Goal: Information Seeking & Learning: Learn about a topic

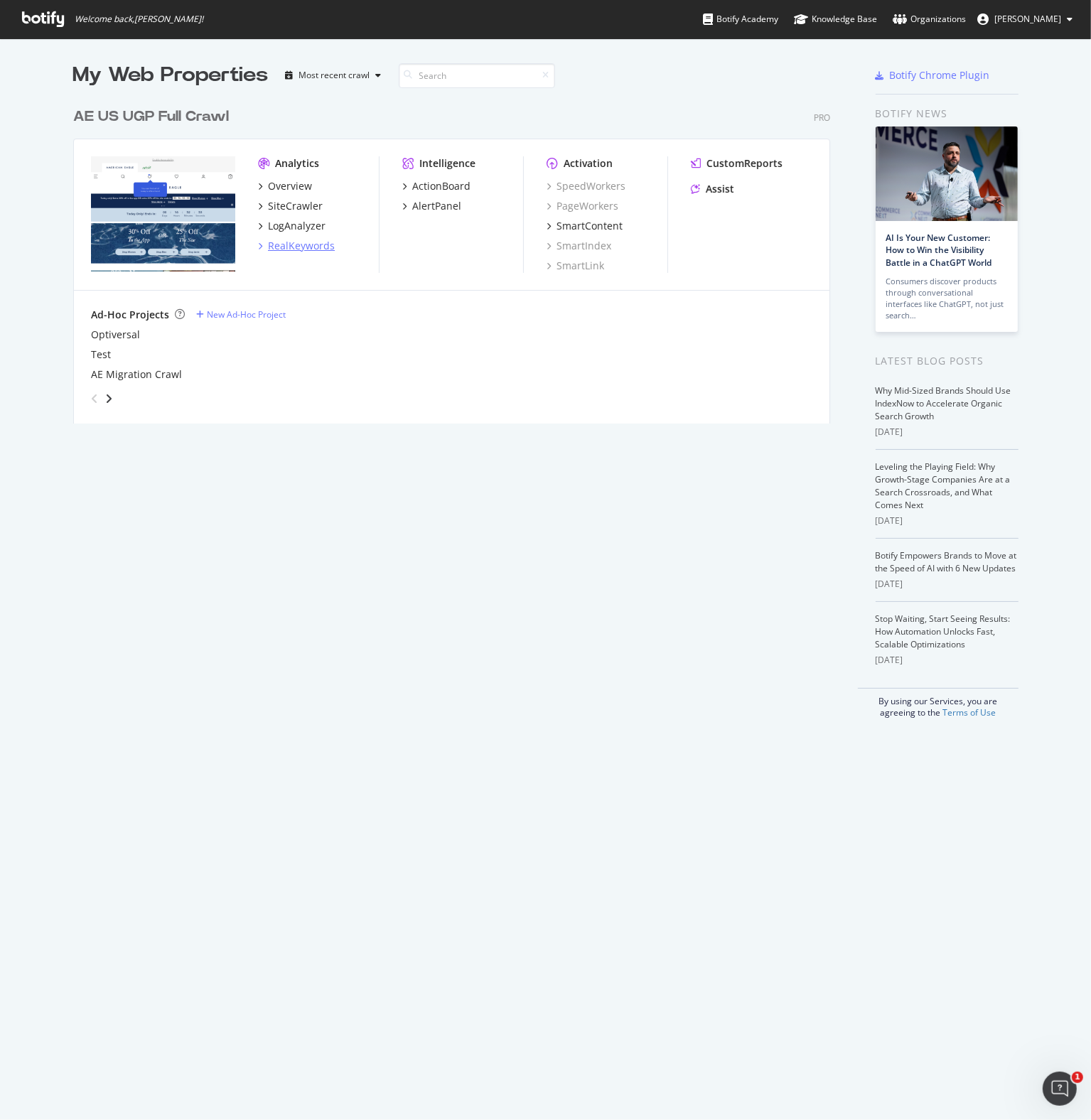
click at [291, 240] on div "RealKeywords" at bounding box center [301, 246] width 67 height 14
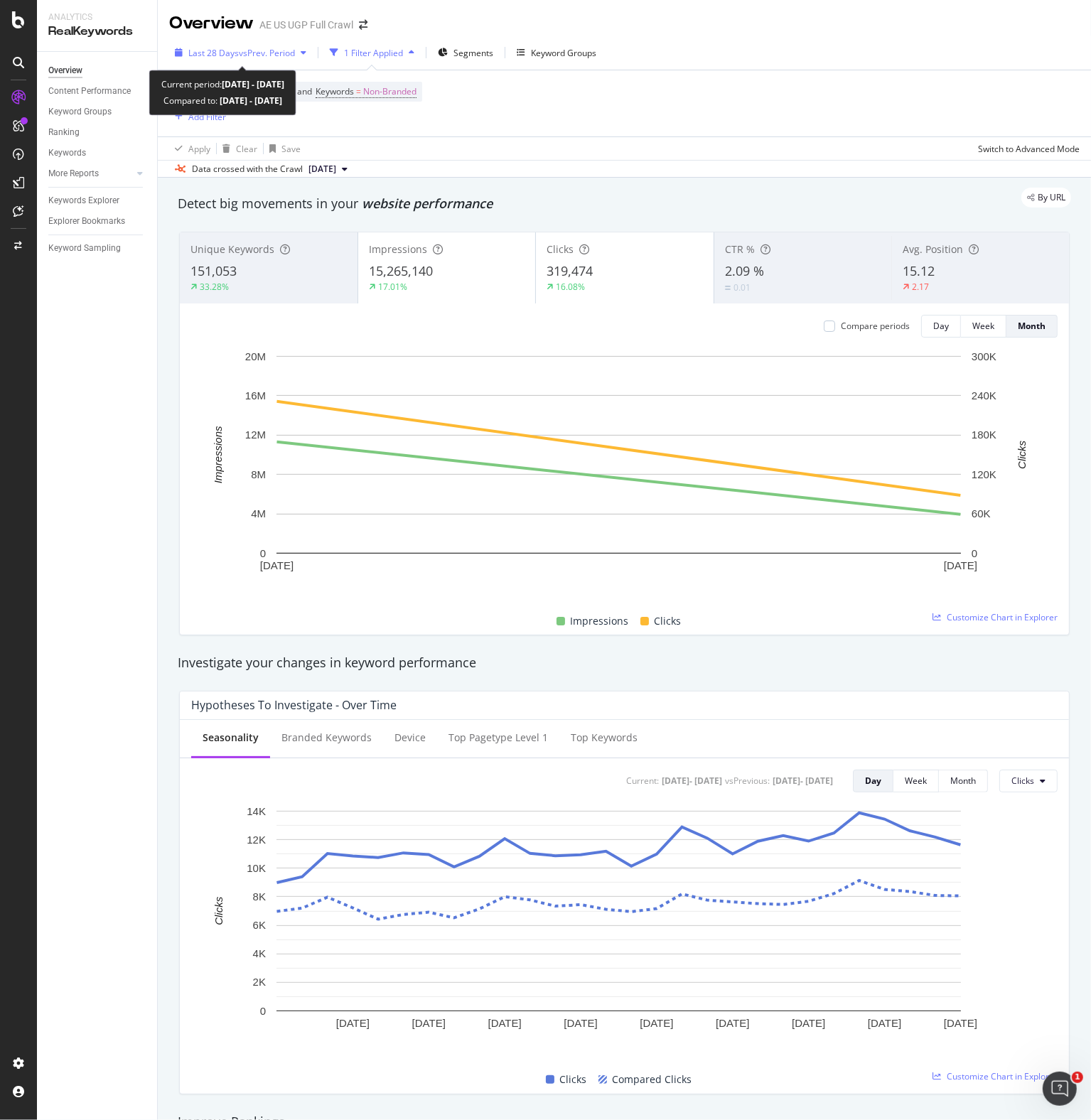
click at [263, 51] on span "vs Prev. Period" at bounding box center [267, 53] width 56 height 12
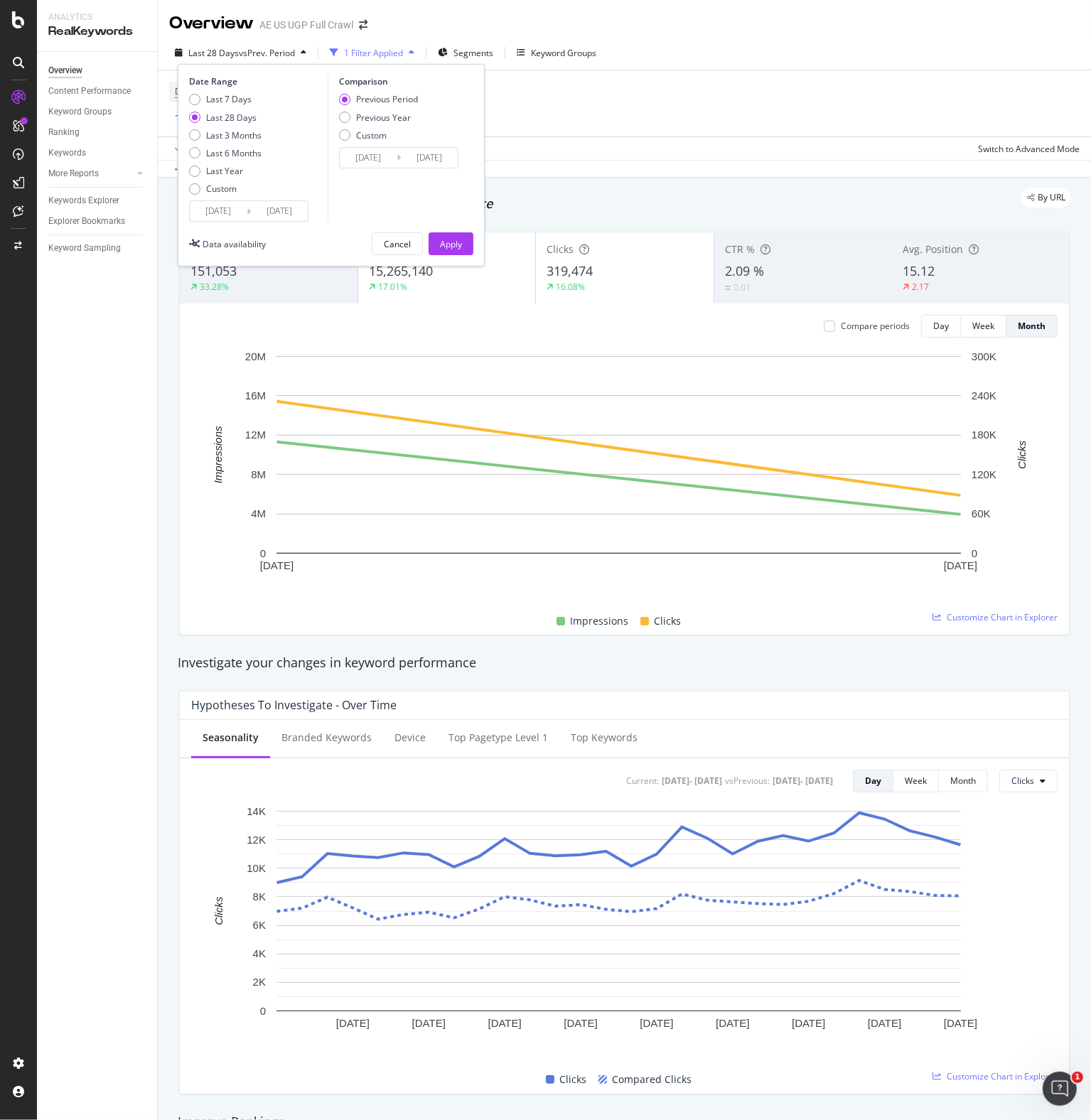
click at [219, 218] on input "[DATE]" at bounding box center [218, 211] width 57 height 20
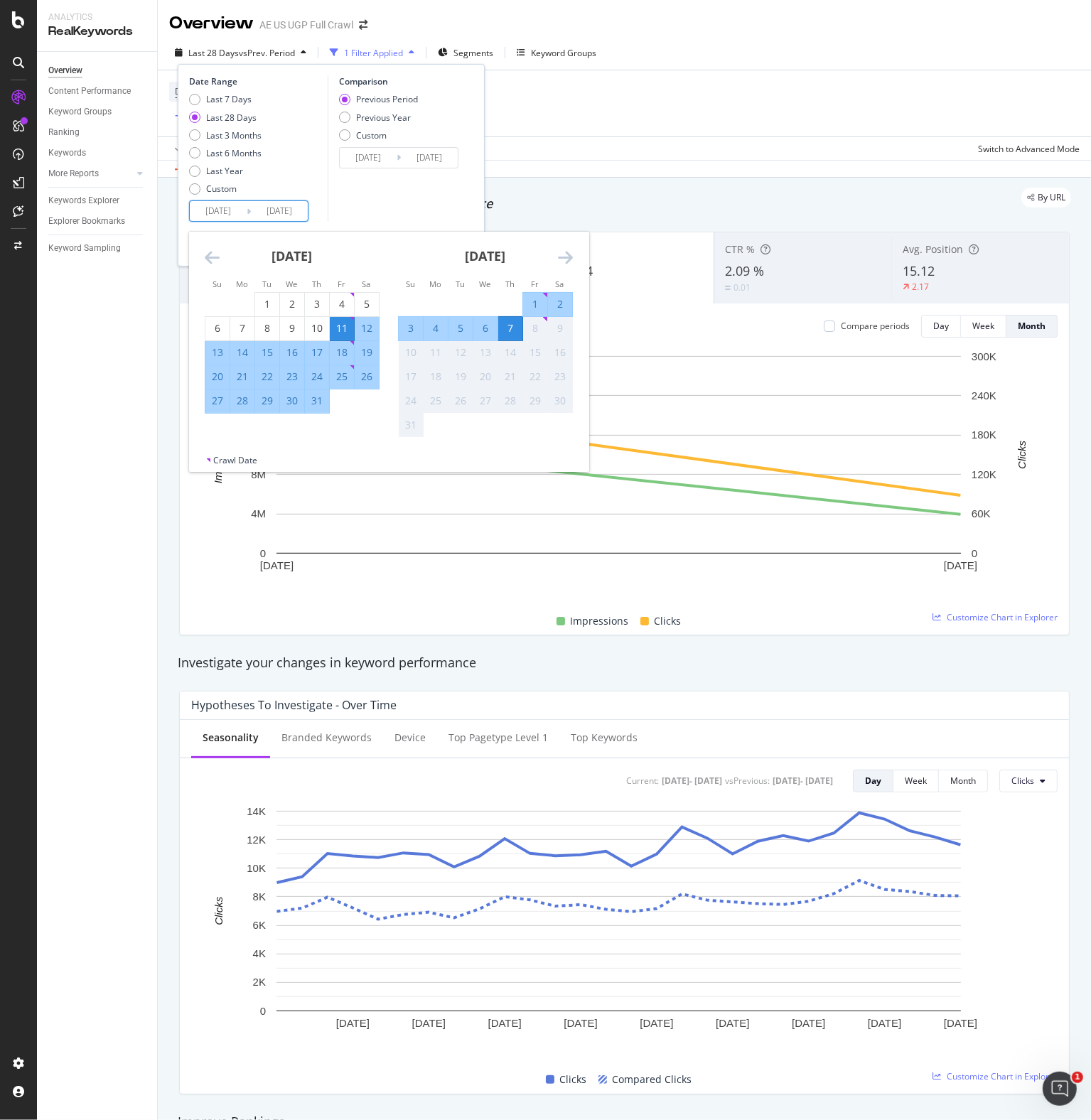
click at [212, 257] on icon "Move backward to switch to the previous month." at bounding box center [212, 257] width 15 height 17
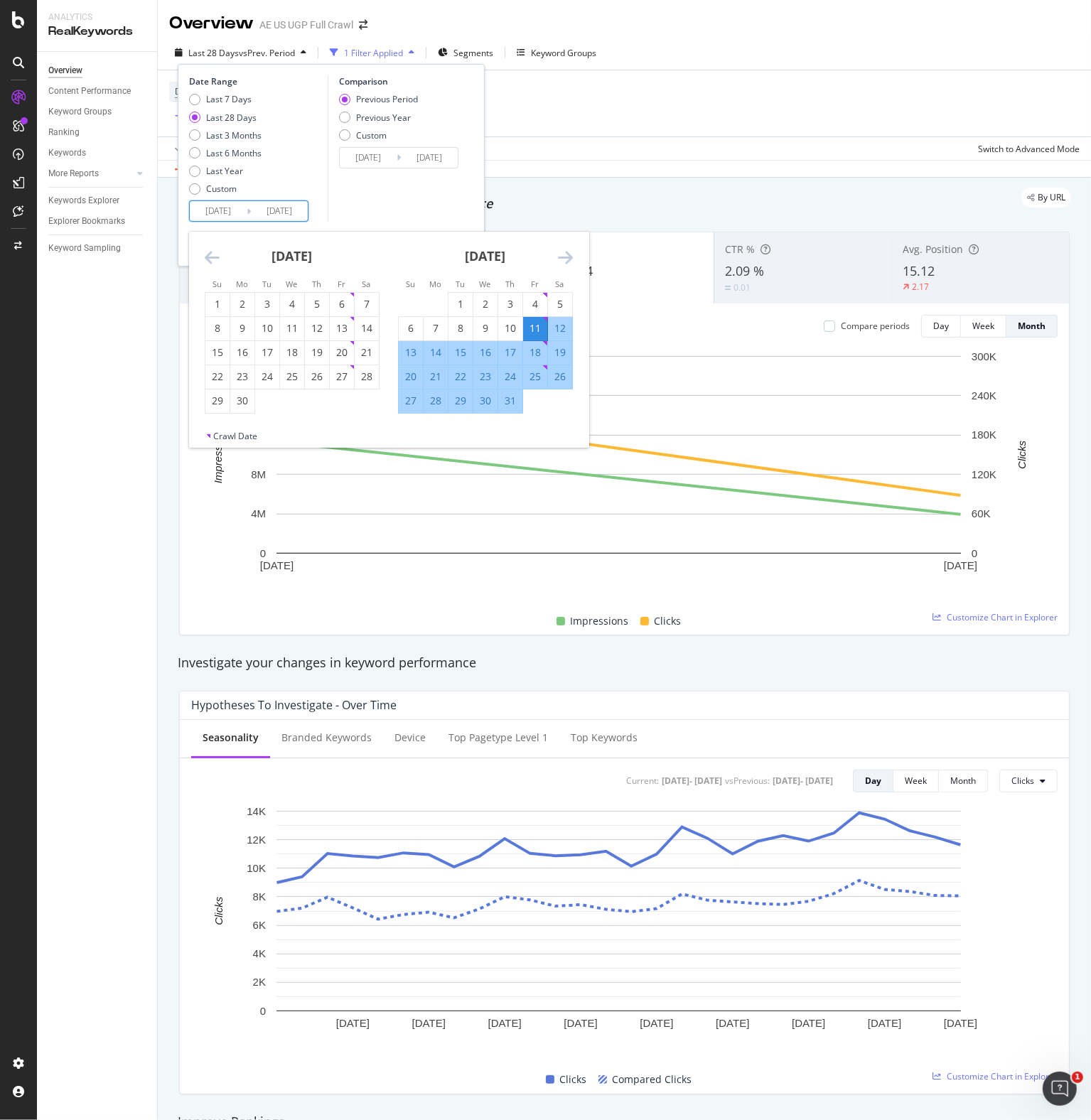
click at [212, 257] on icon "Move backward to switch to the previous month." at bounding box center [212, 257] width 15 height 17
click at [215, 325] on div "4" at bounding box center [218, 328] width 24 height 14
type input "[DATE]"
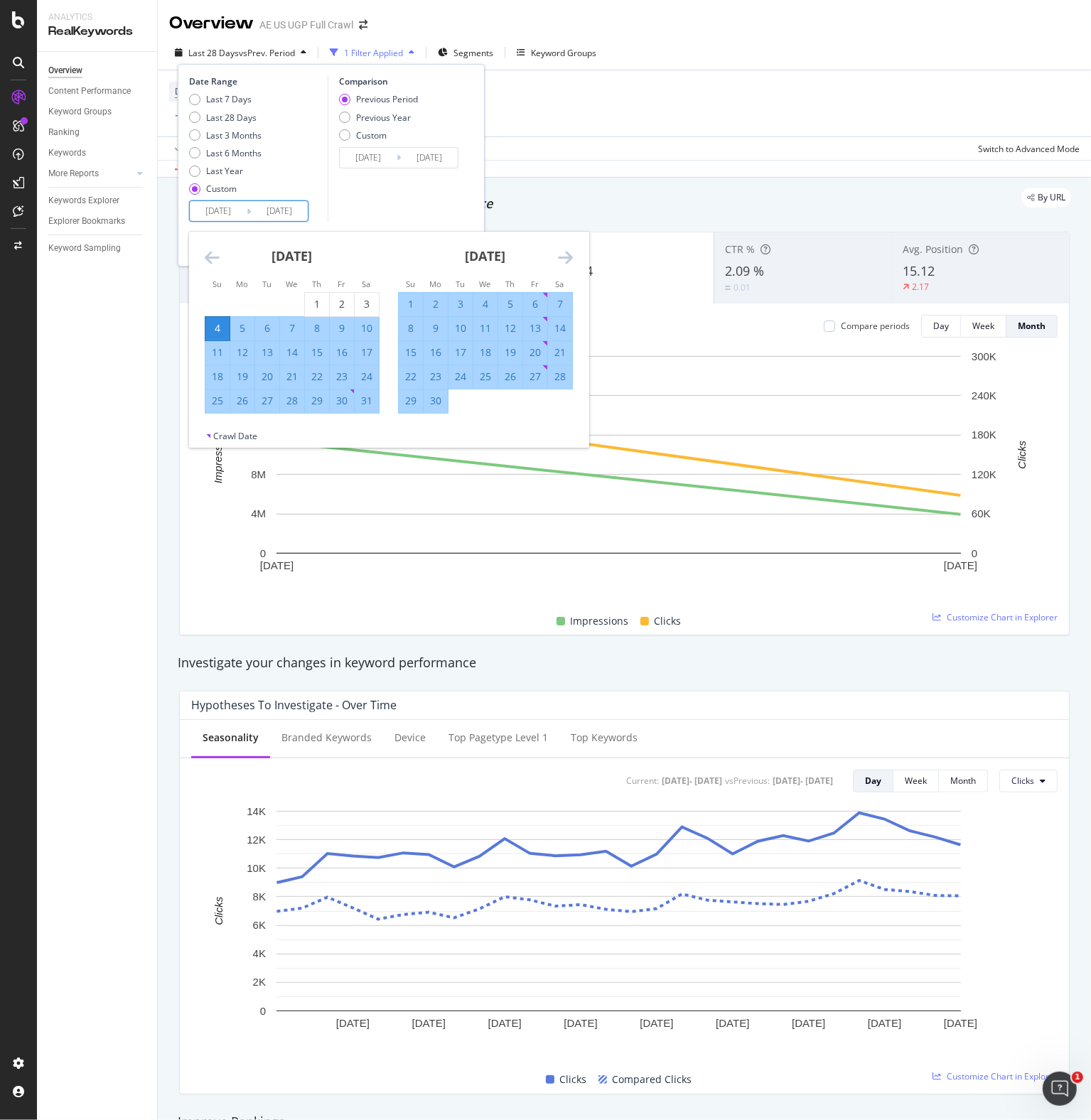
click at [567, 253] on icon "Move forward to switch to the next month." at bounding box center [566, 257] width 15 height 17
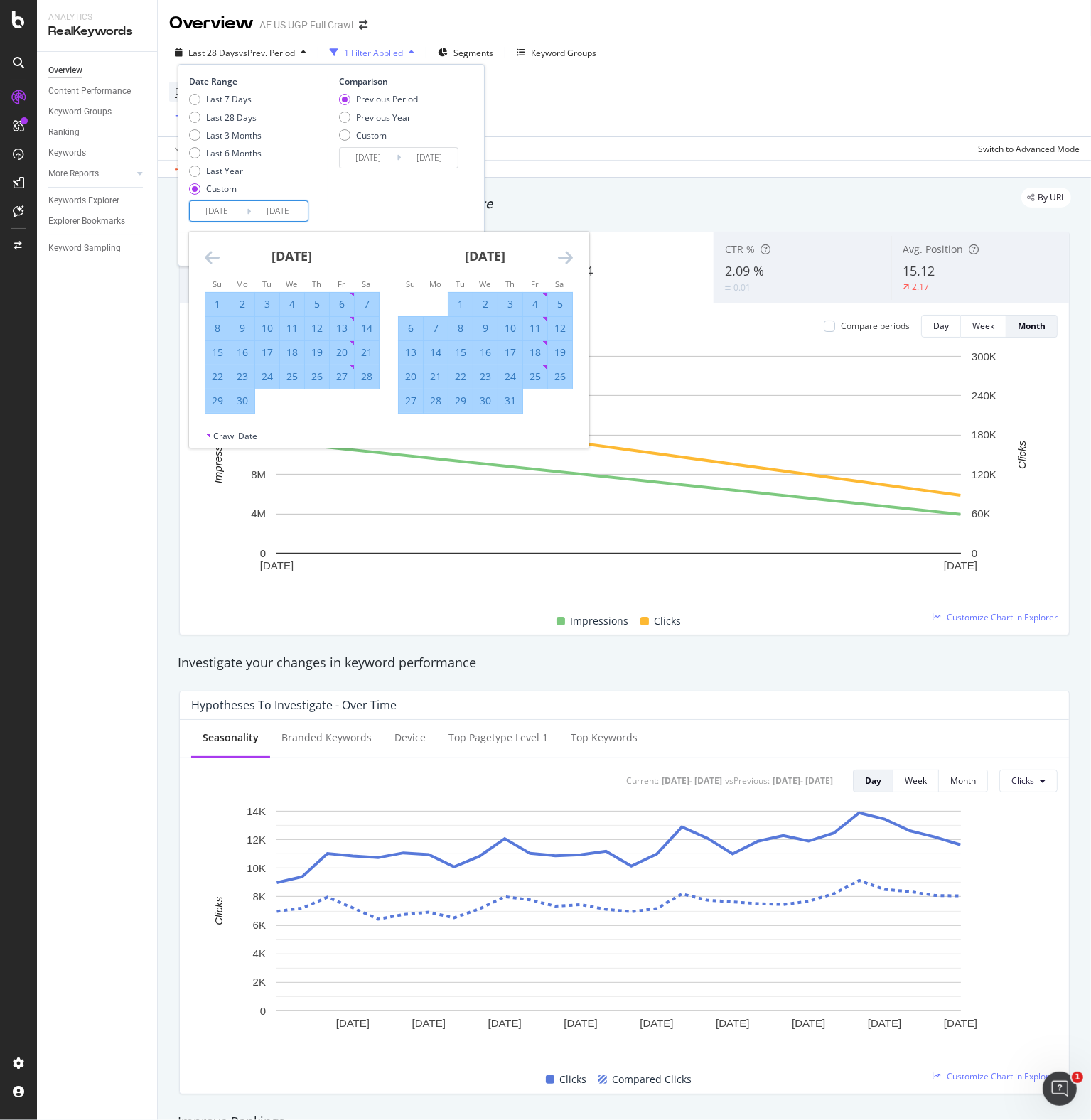
click at [567, 253] on icon "Move forward to switch to the next month." at bounding box center [566, 257] width 15 height 17
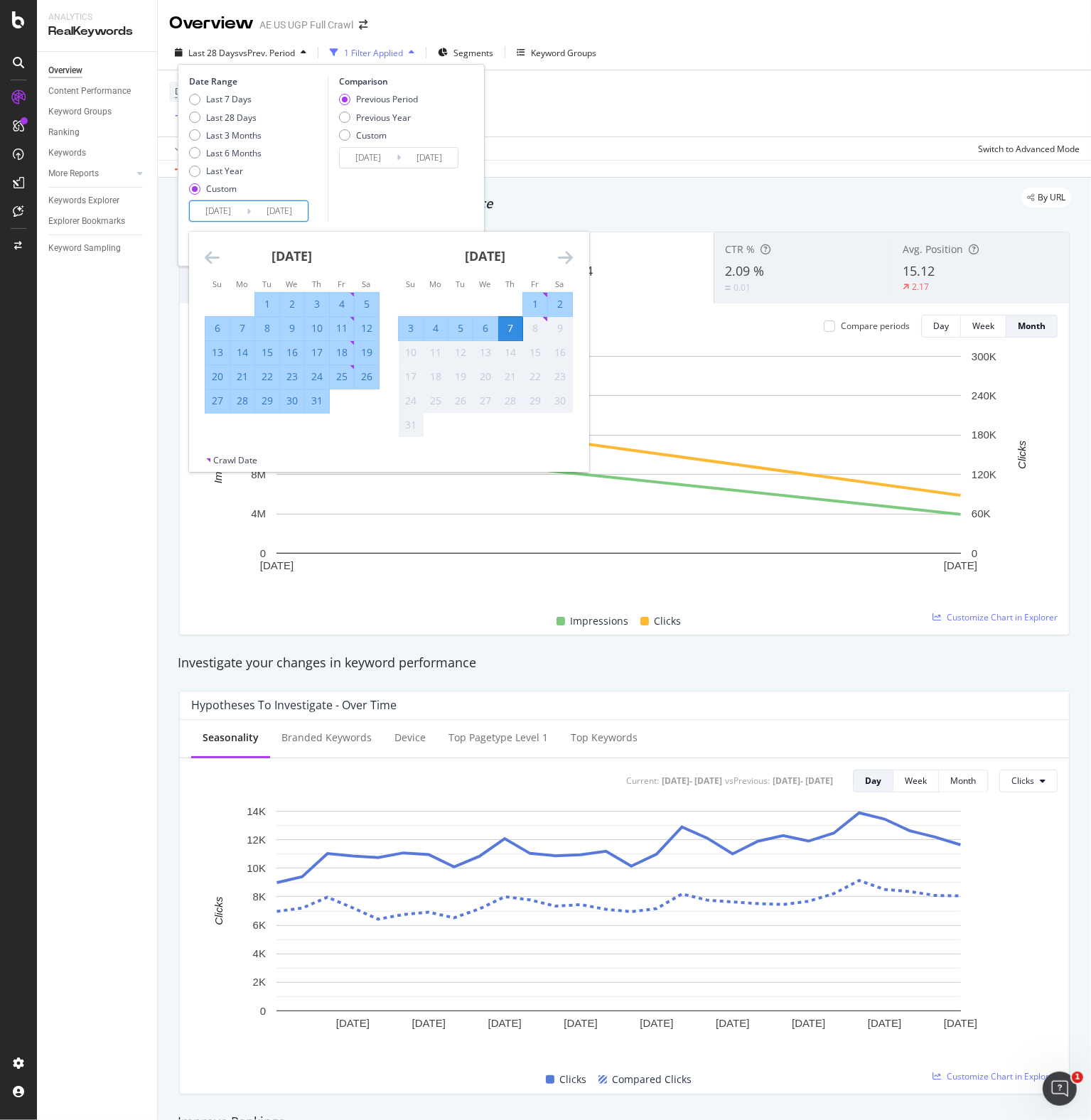
click at [562, 303] on div "2" at bounding box center [560, 304] width 24 height 14
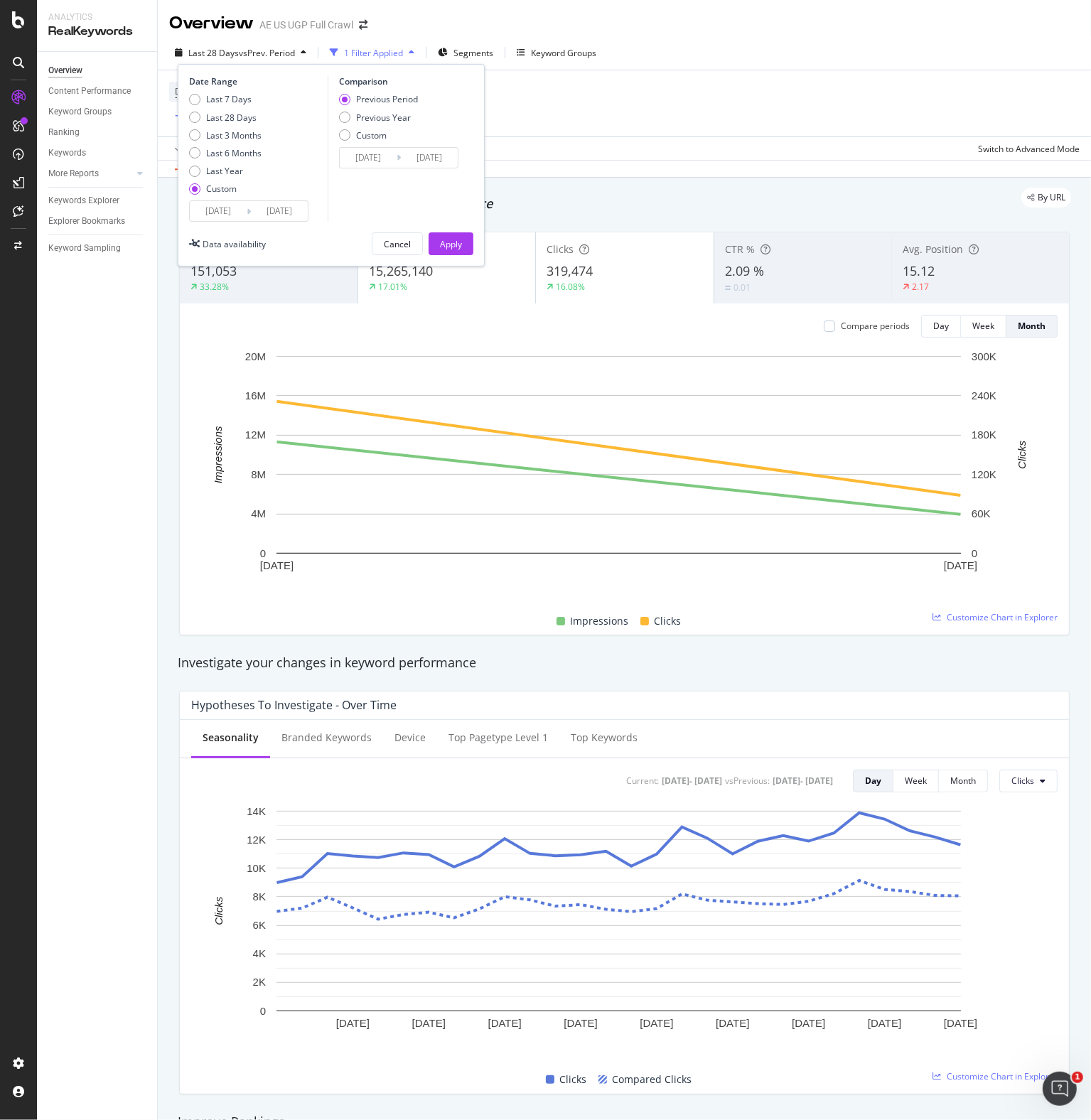
type input "[DATE]"
click at [381, 113] on div "Previous Year" at bounding box center [383, 117] width 54 height 12
type input "[DATE]"
click at [455, 238] on div "Apply" at bounding box center [451, 244] width 22 height 12
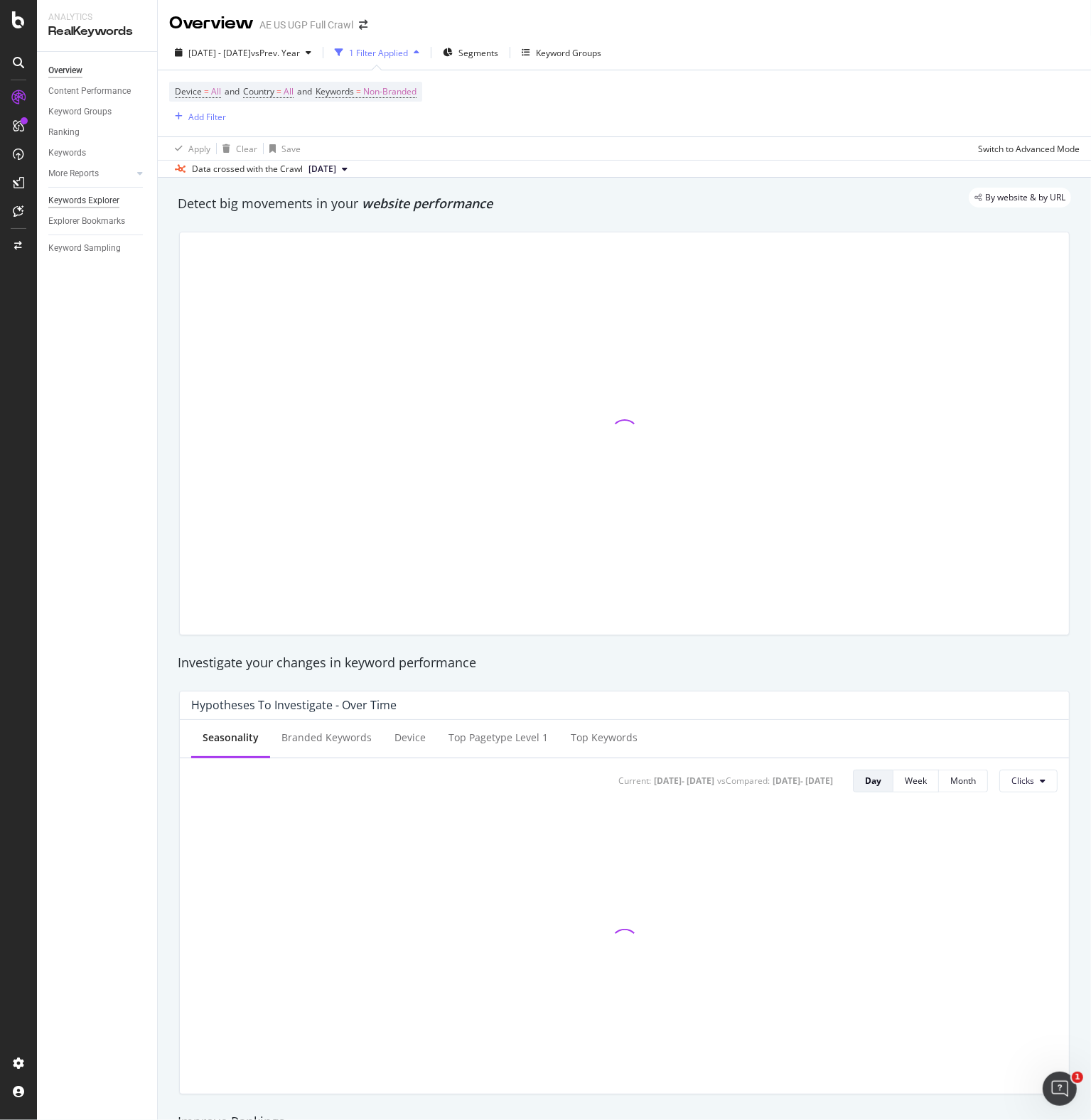
click at [71, 201] on div "Keywords Explorer" at bounding box center [84, 201] width 71 height 15
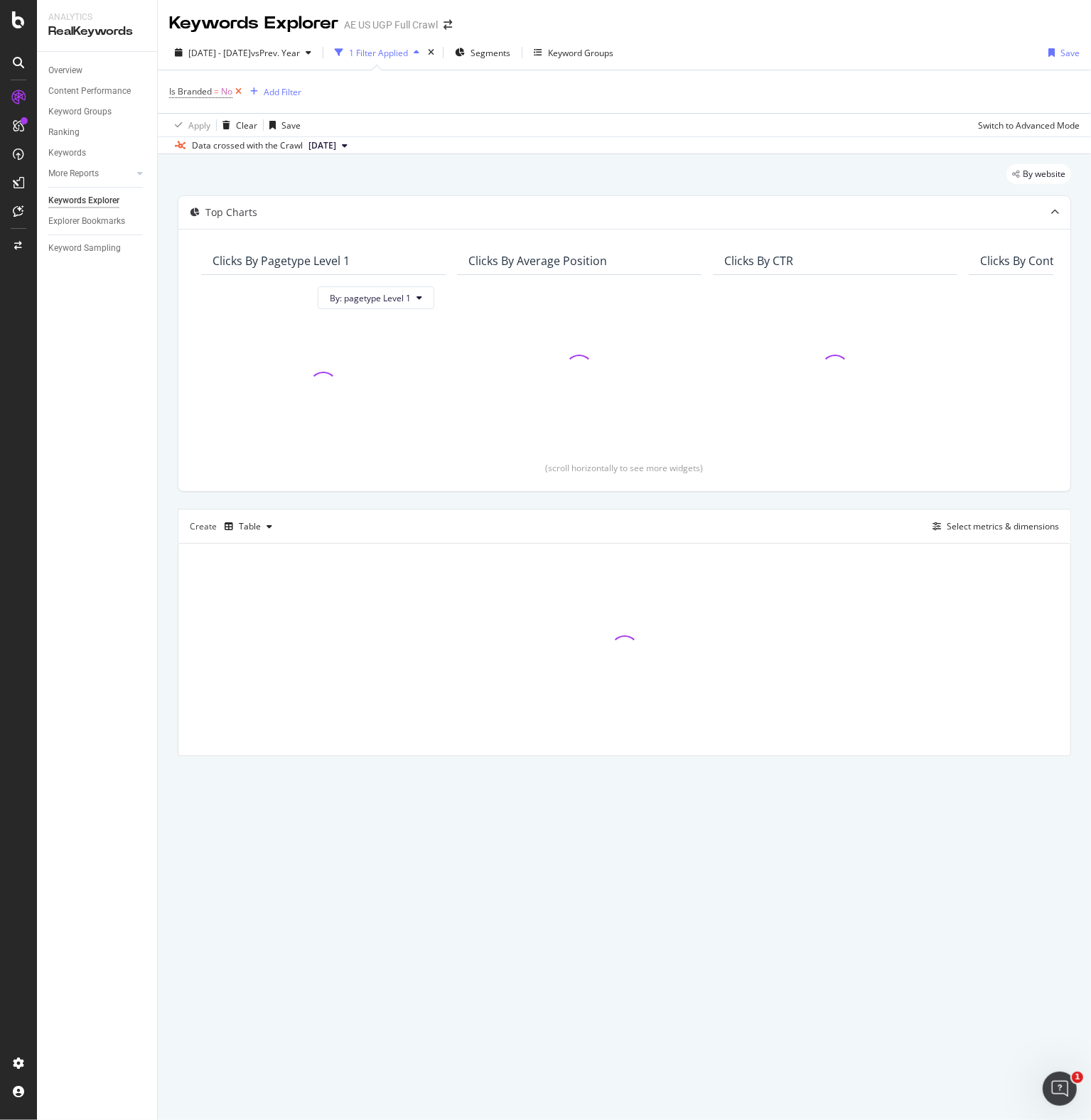
click at [238, 90] on icon at bounding box center [238, 92] width 12 height 14
click at [201, 92] on div "Add Filter" at bounding box center [207, 91] width 37 height 12
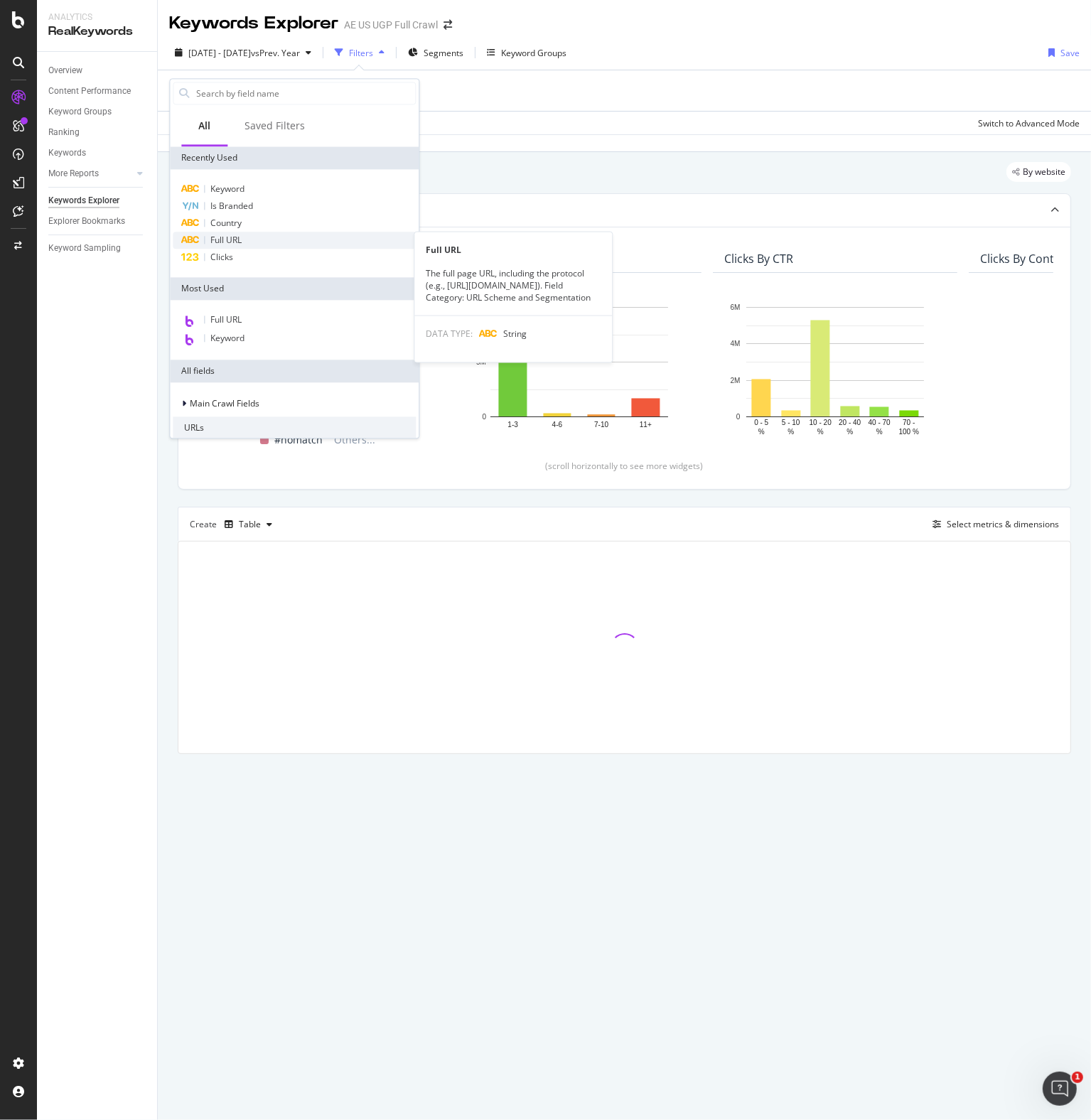
click at [233, 242] on span "Full URL" at bounding box center [226, 240] width 31 height 12
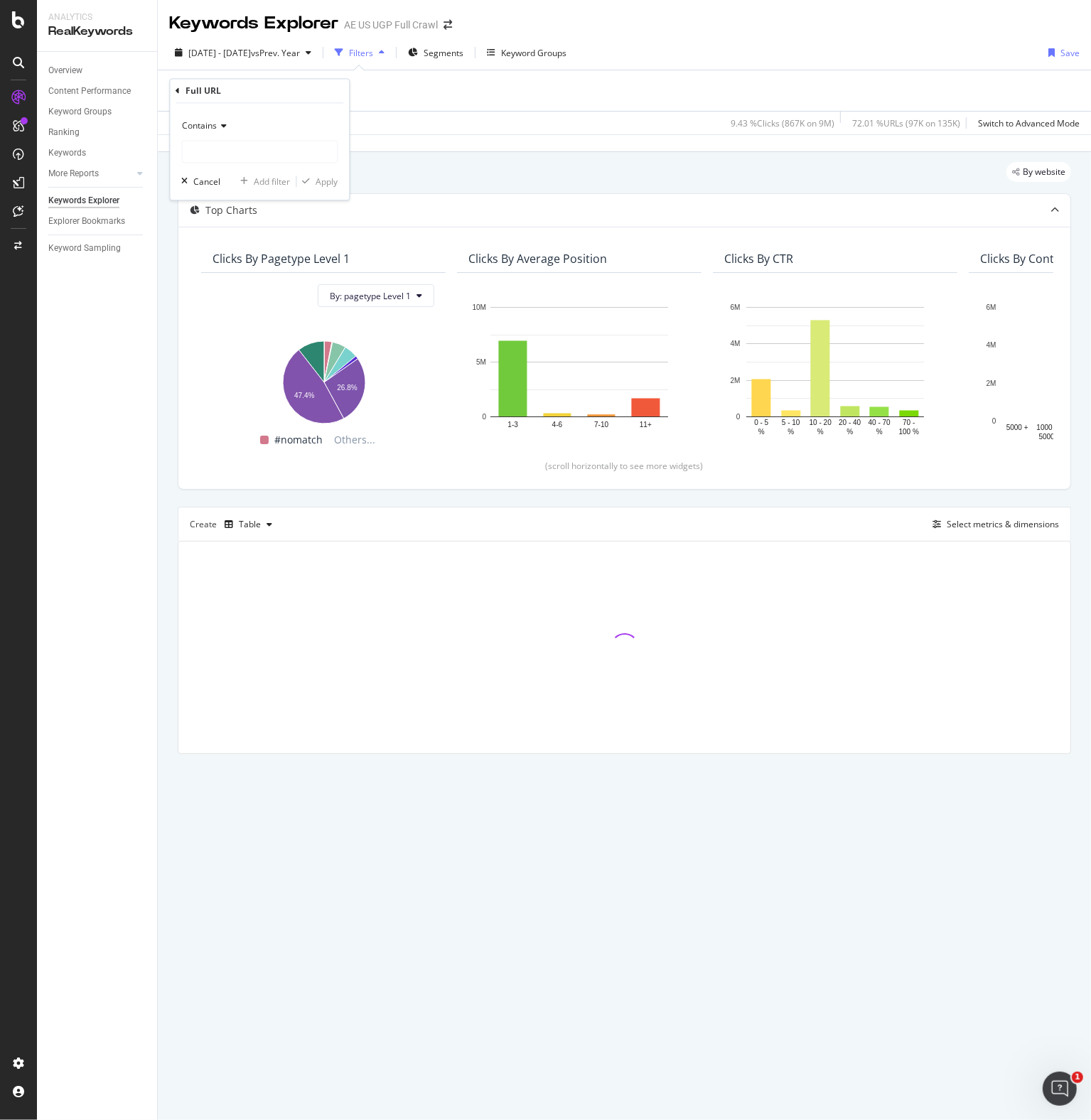
click at [215, 120] on span "Contains" at bounding box center [199, 126] width 35 height 12
click at [225, 280] on span "Doesn't contain" at bounding box center [219, 285] width 62 height 12
click at [224, 143] on input "text" at bounding box center [259, 152] width 155 height 23
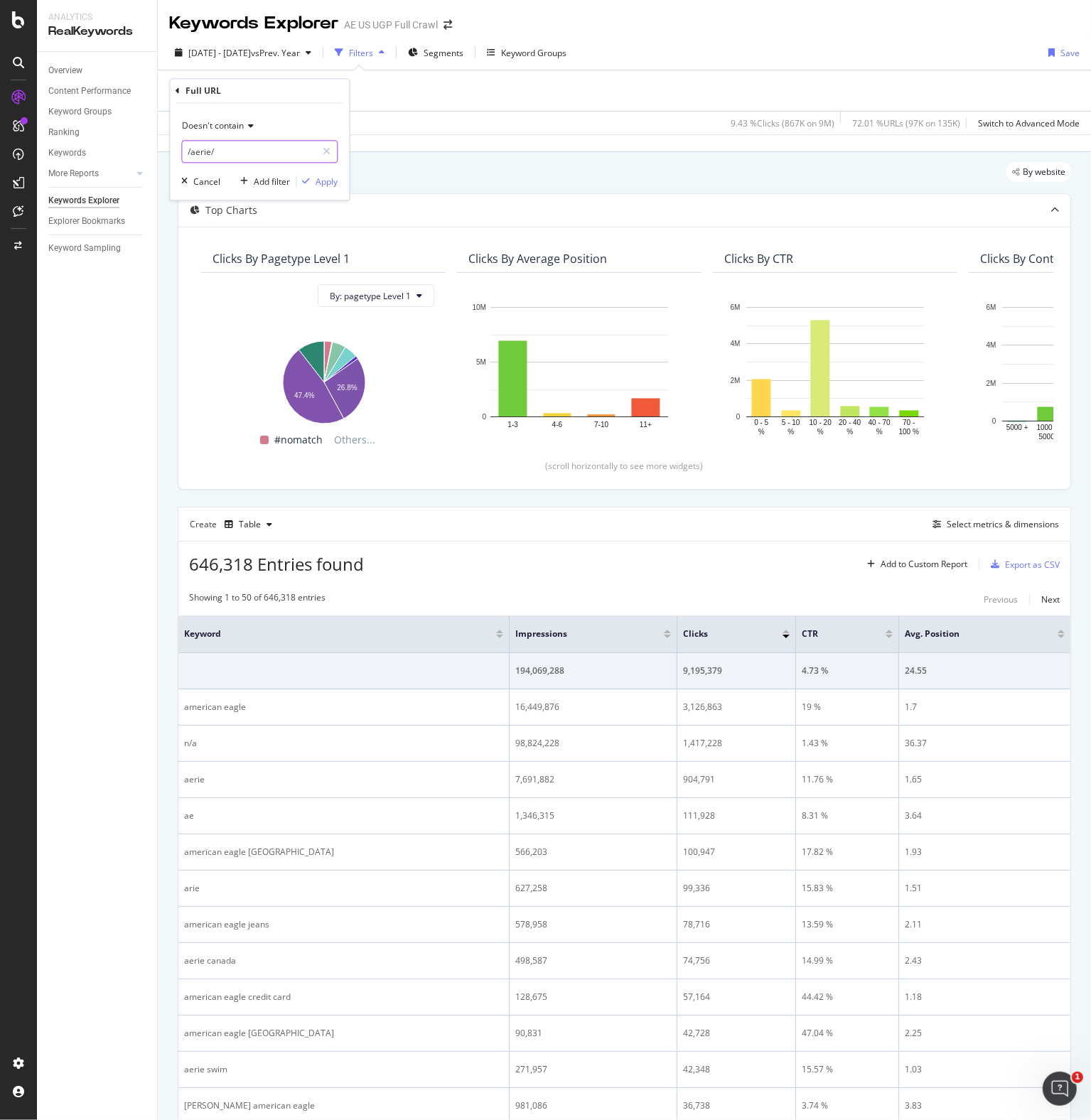
type input "/aerie/"
click at [321, 178] on div "Apply" at bounding box center [326, 182] width 22 height 12
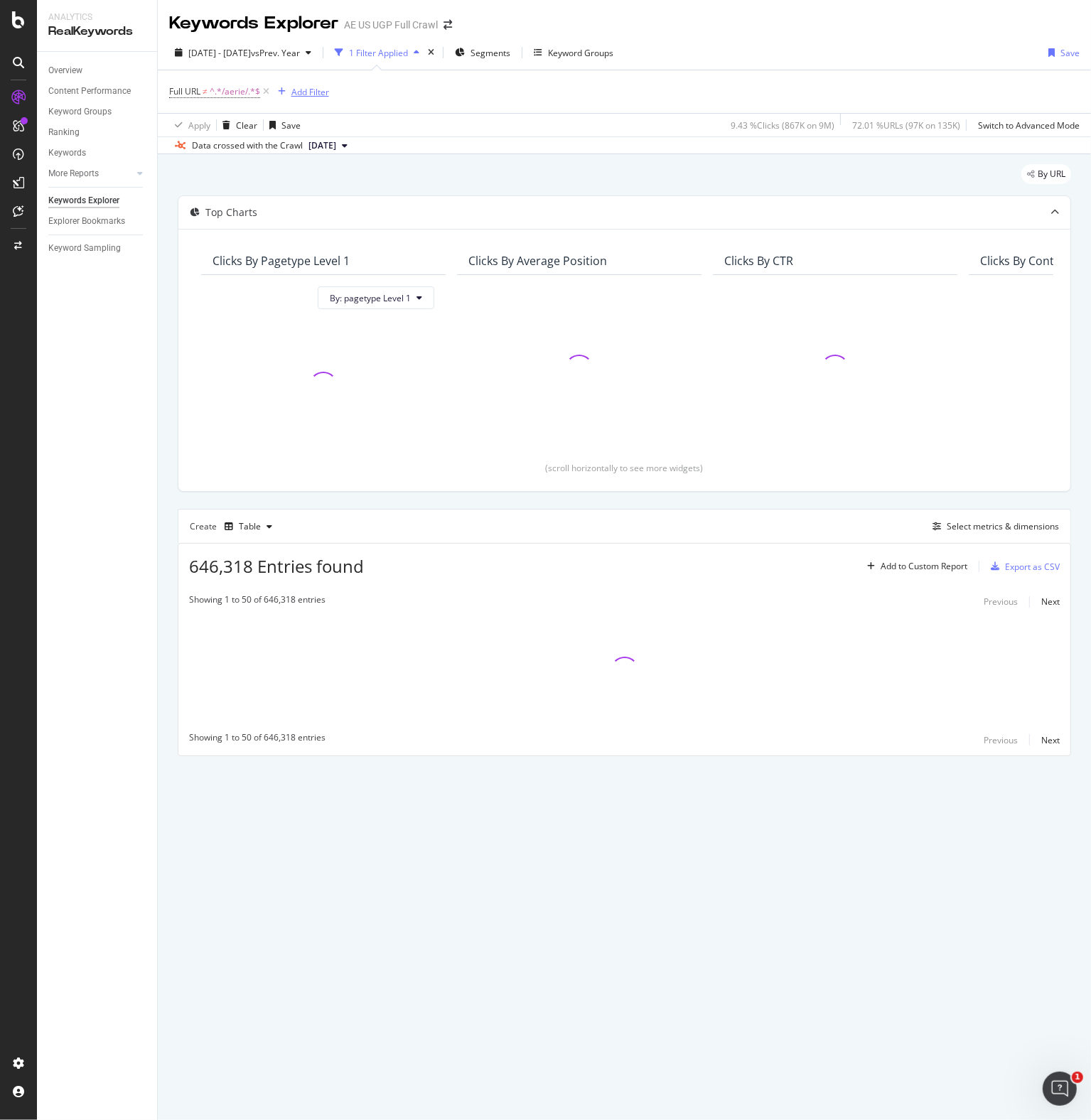
click at [319, 88] on div "Add Filter" at bounding box center [310, 92] width 37 height 12
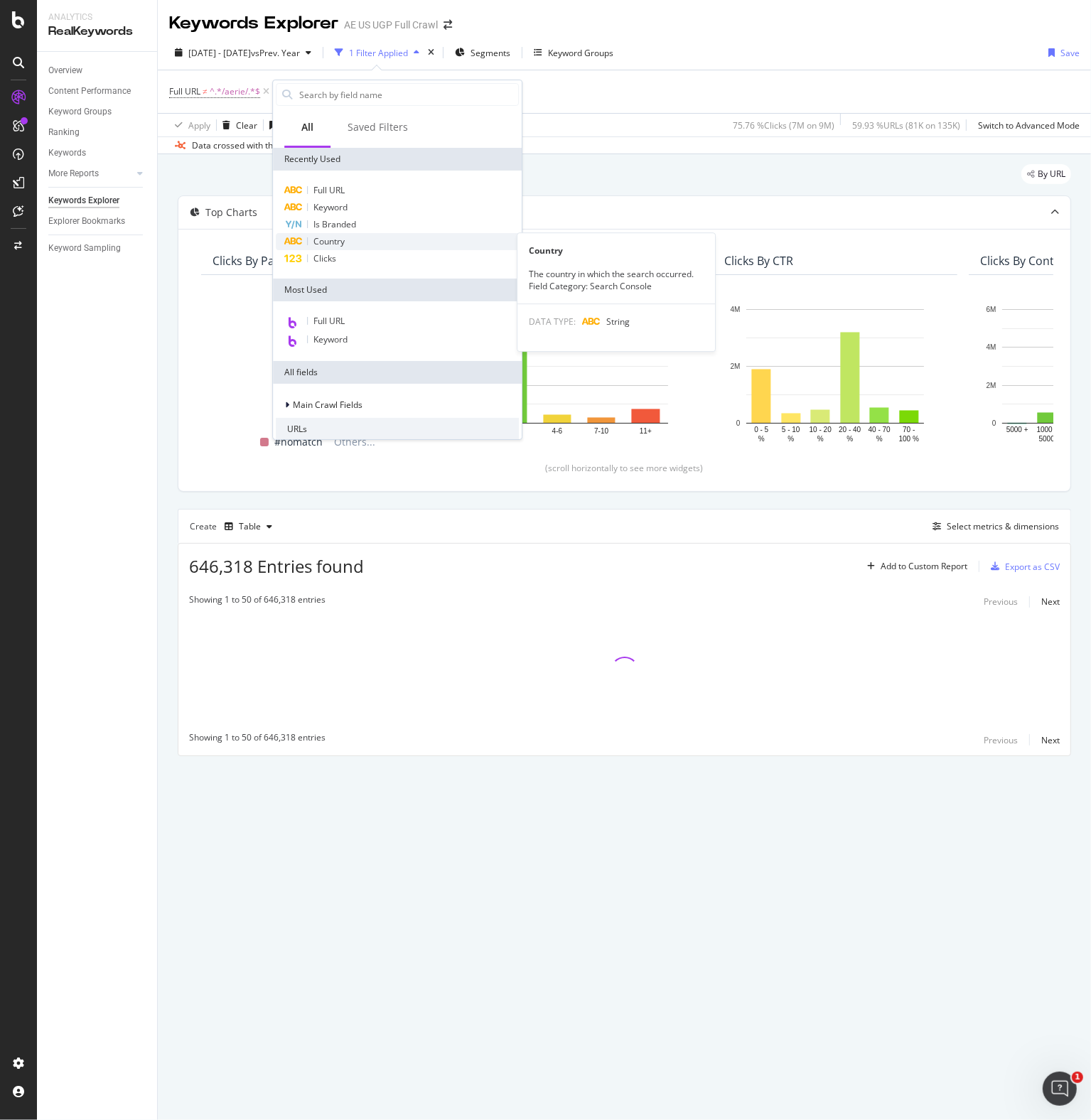
click at [336, 235] on div "Country" at bounding box center [398, 241] width 243 height 17
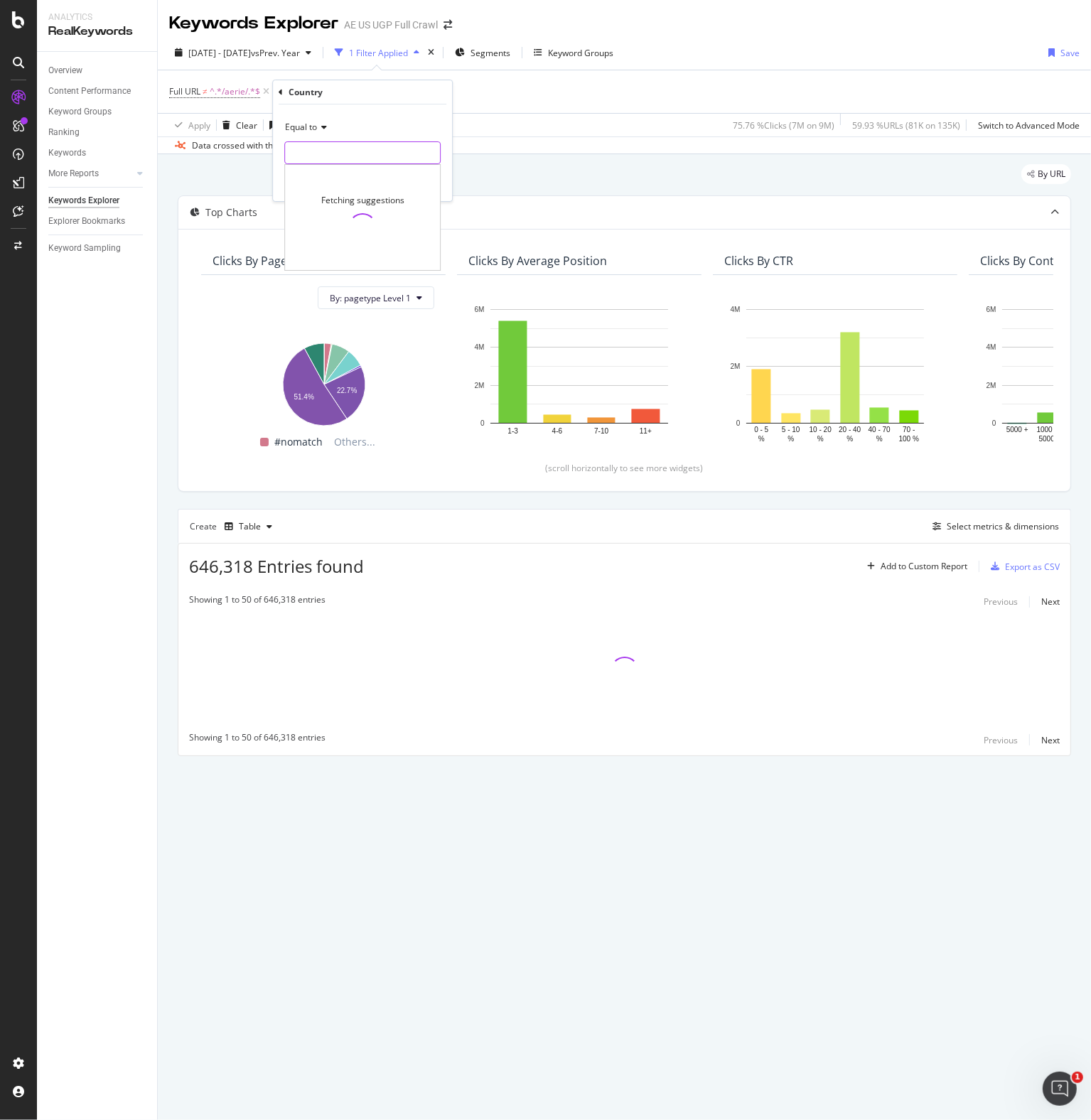
click at [325, 159] on input "text" at bounding box center [362, 152] width 155 height 23
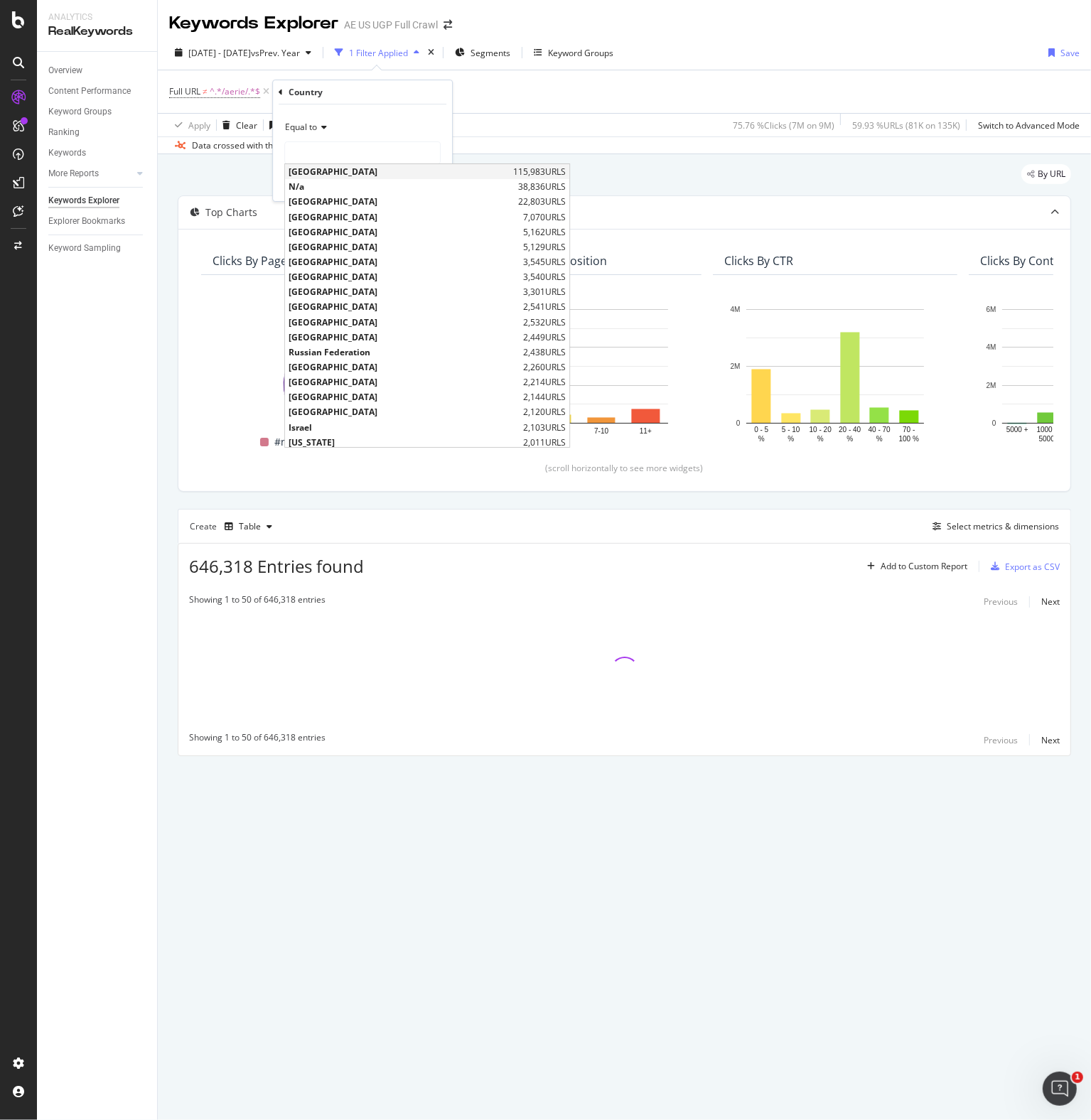
click at [321, 172] on span "[GEOGRAPHIC_DATA]" at bounding box center [399, 172] width 221 height 12
type input "[GEOGRAPHIC_DATA]"
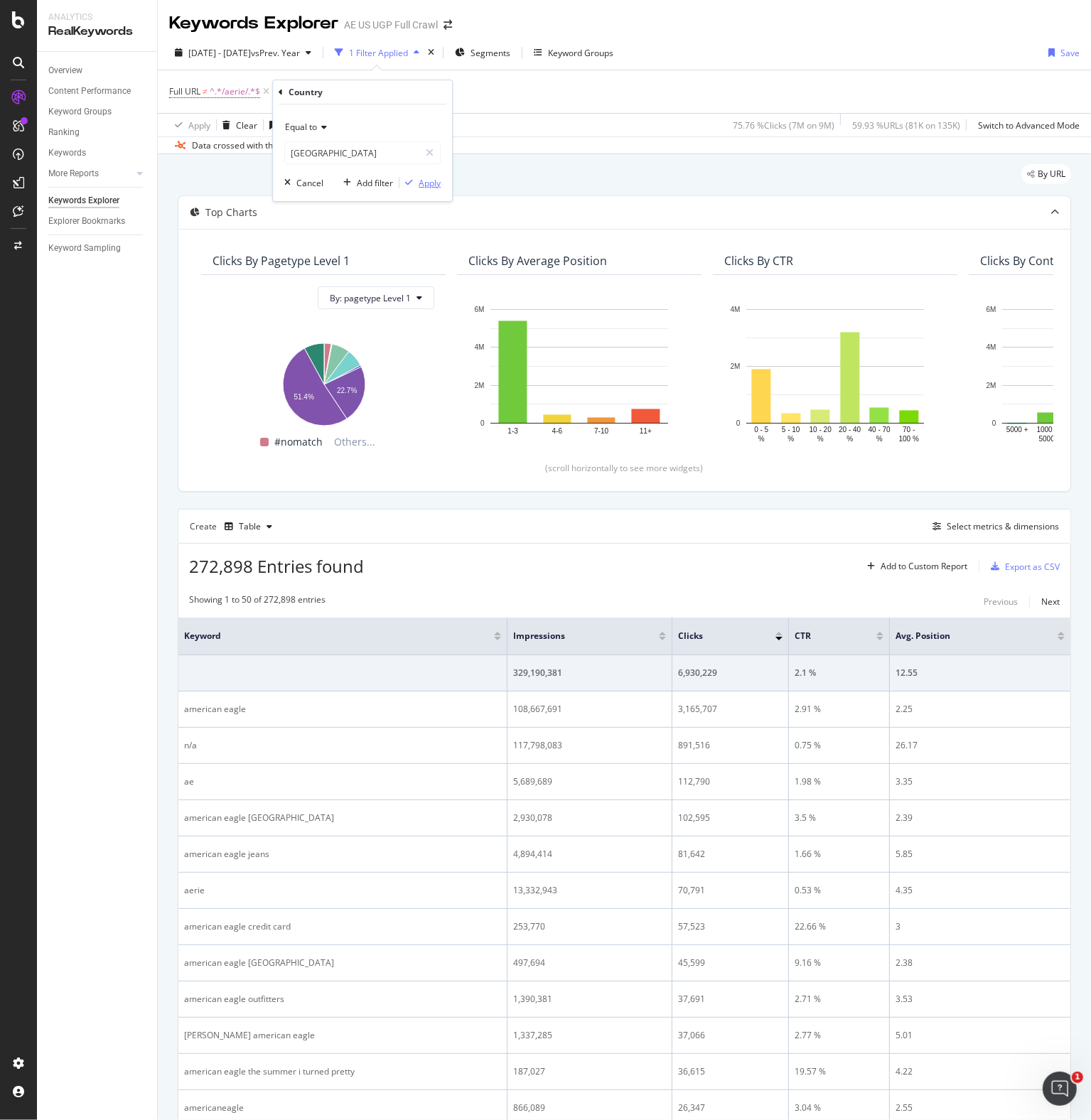
click at [429, 181] on div "Apply" at bounding box center [430, 183] width 22 height 12
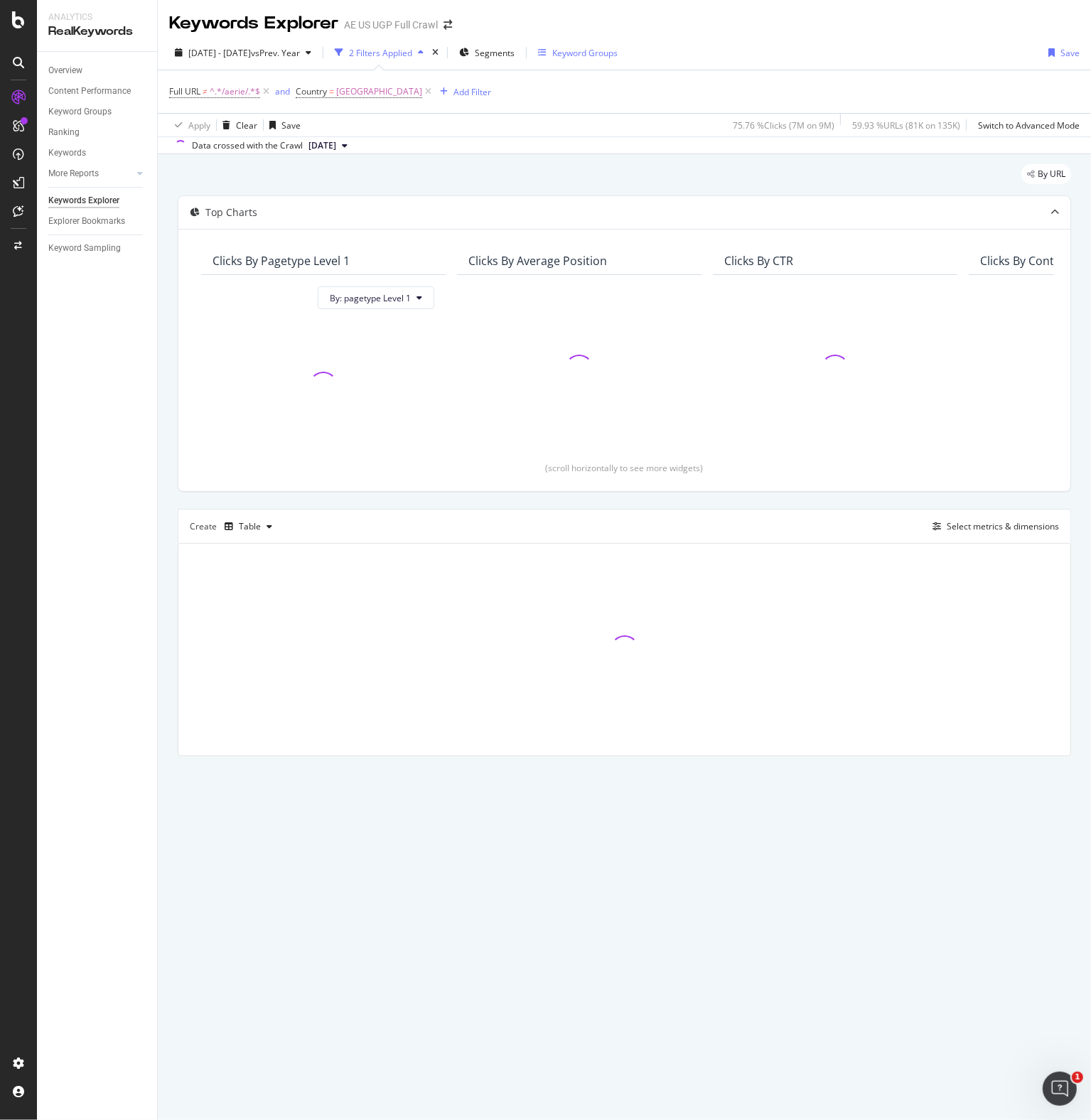
click at [623, 42] on button "Keyword Groups" at bounding box center [577, 53] width 91 height 23
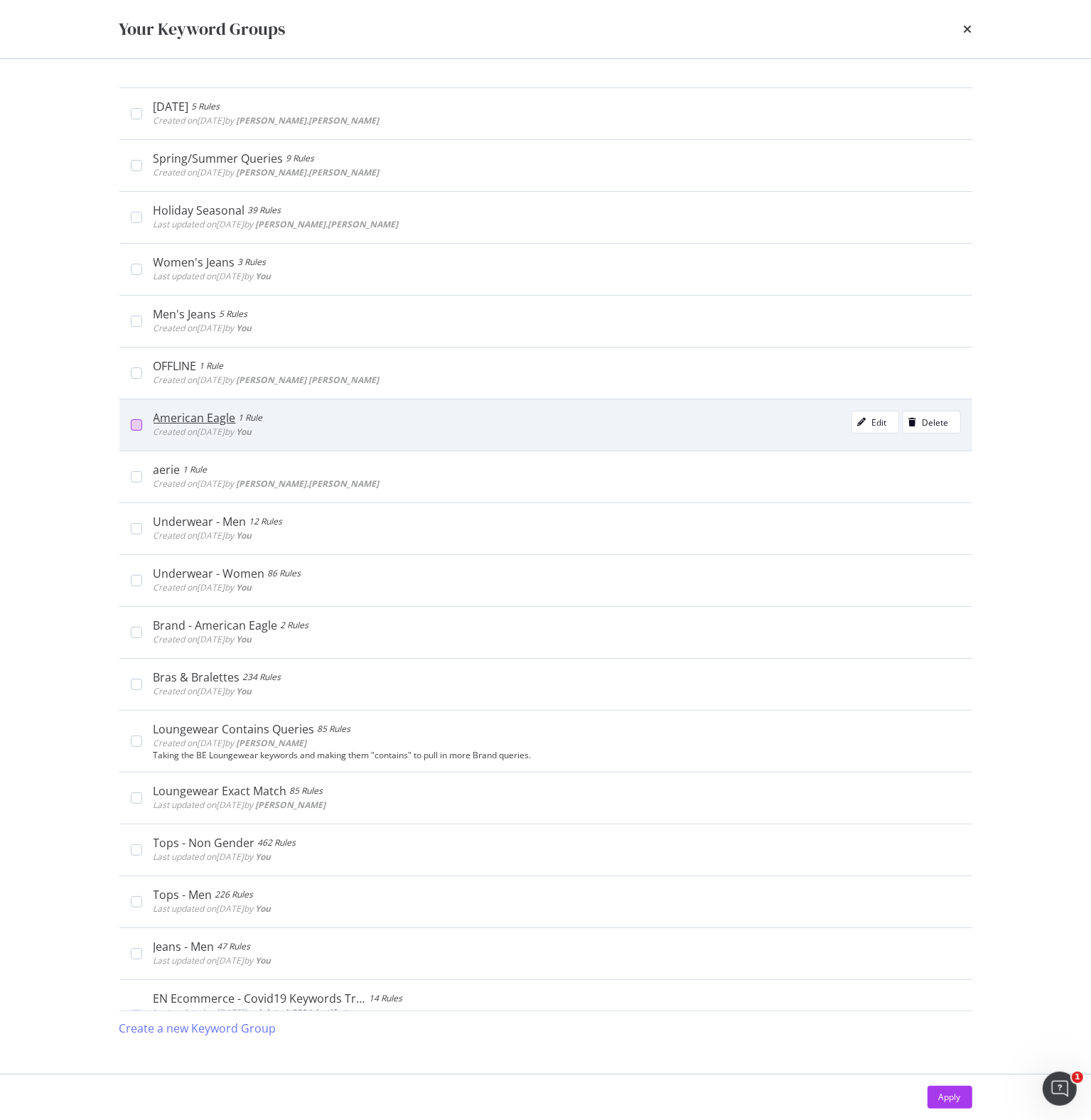
click at [138, 420] on div "modal" at bounding box center [136, 424] width 11 height 11
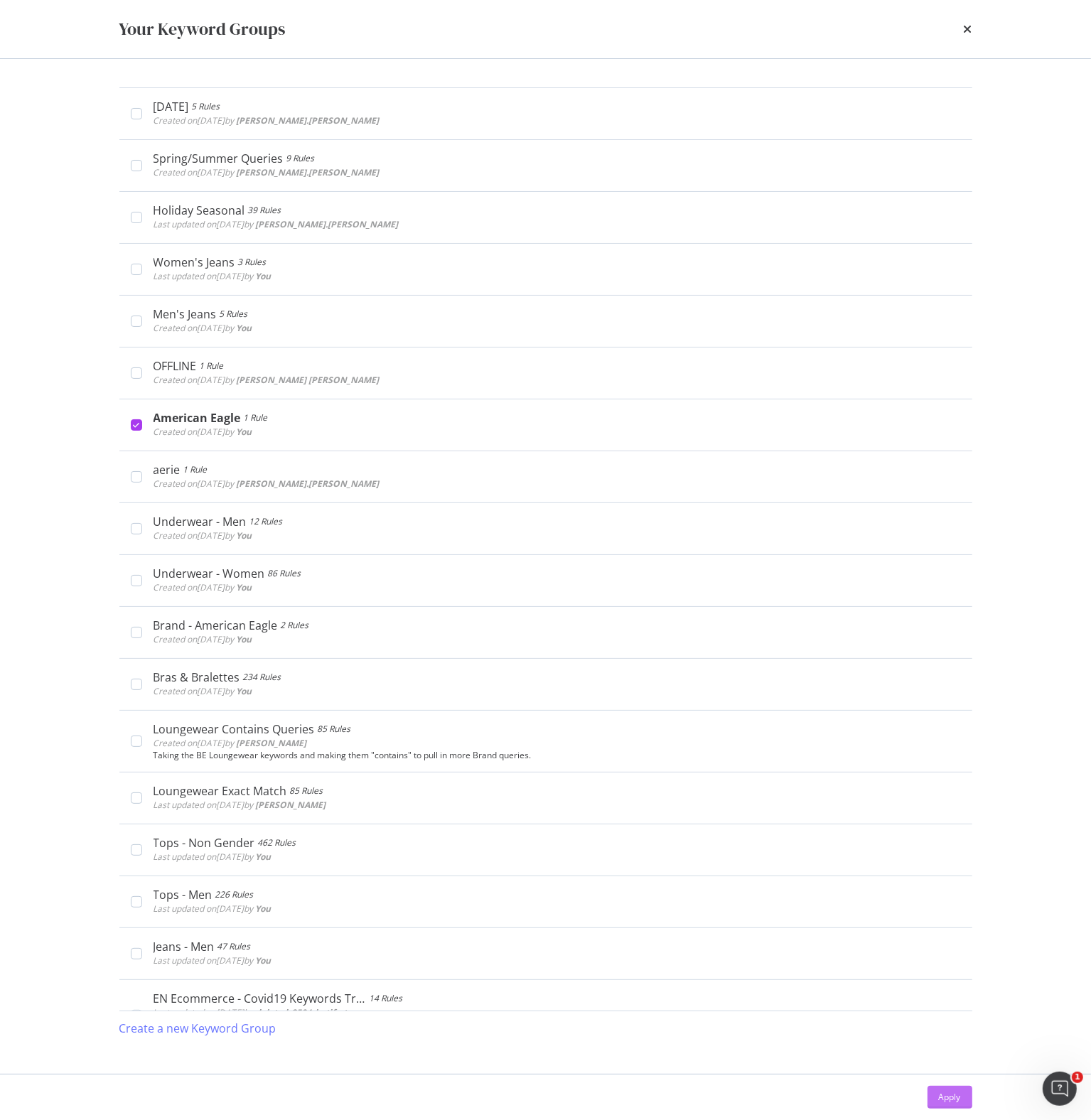
click at [947, 1100] on div "Apply" at bounding box center [950, 1097] width 22 height 12
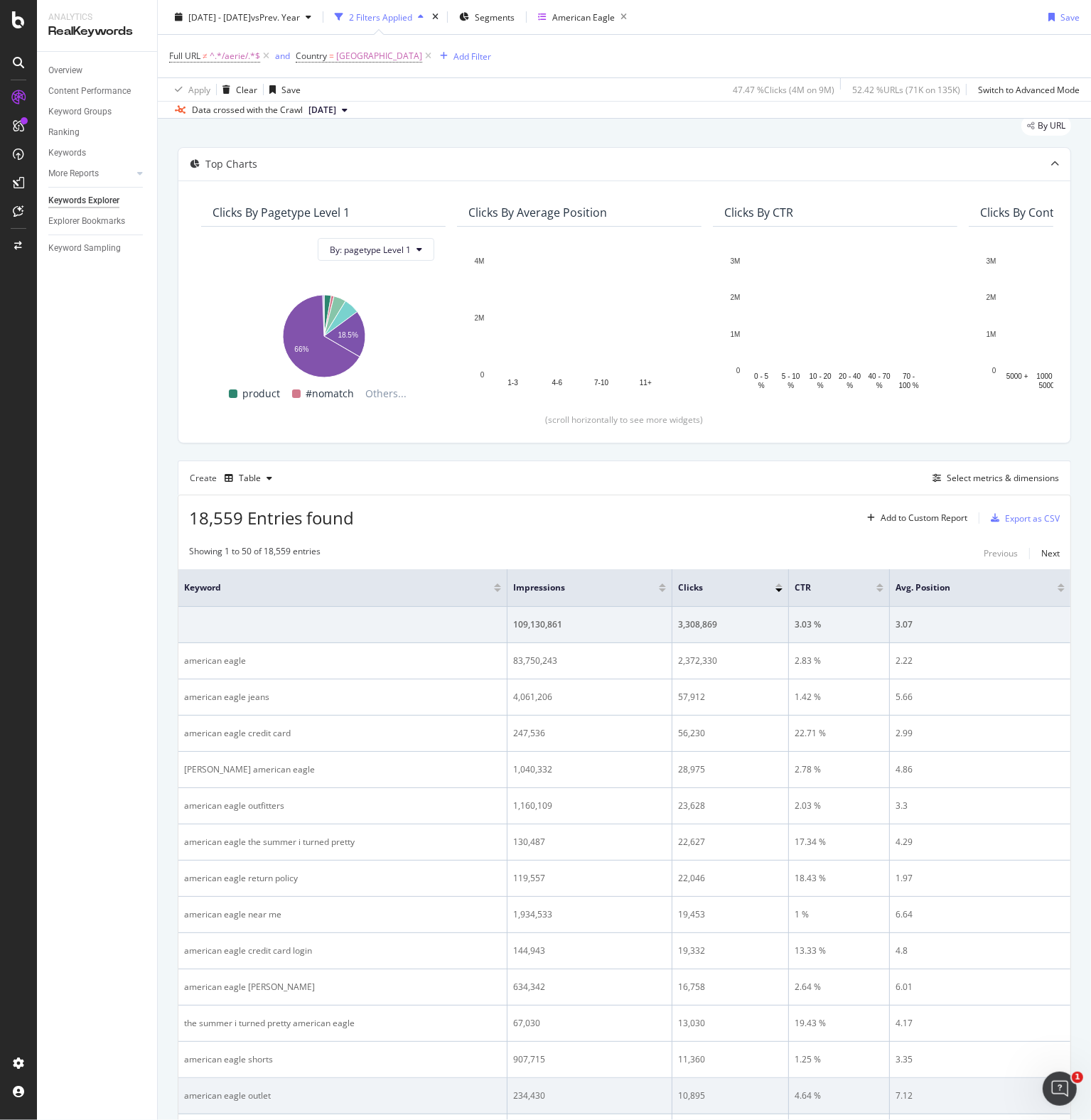
scroll to position [71, 0]
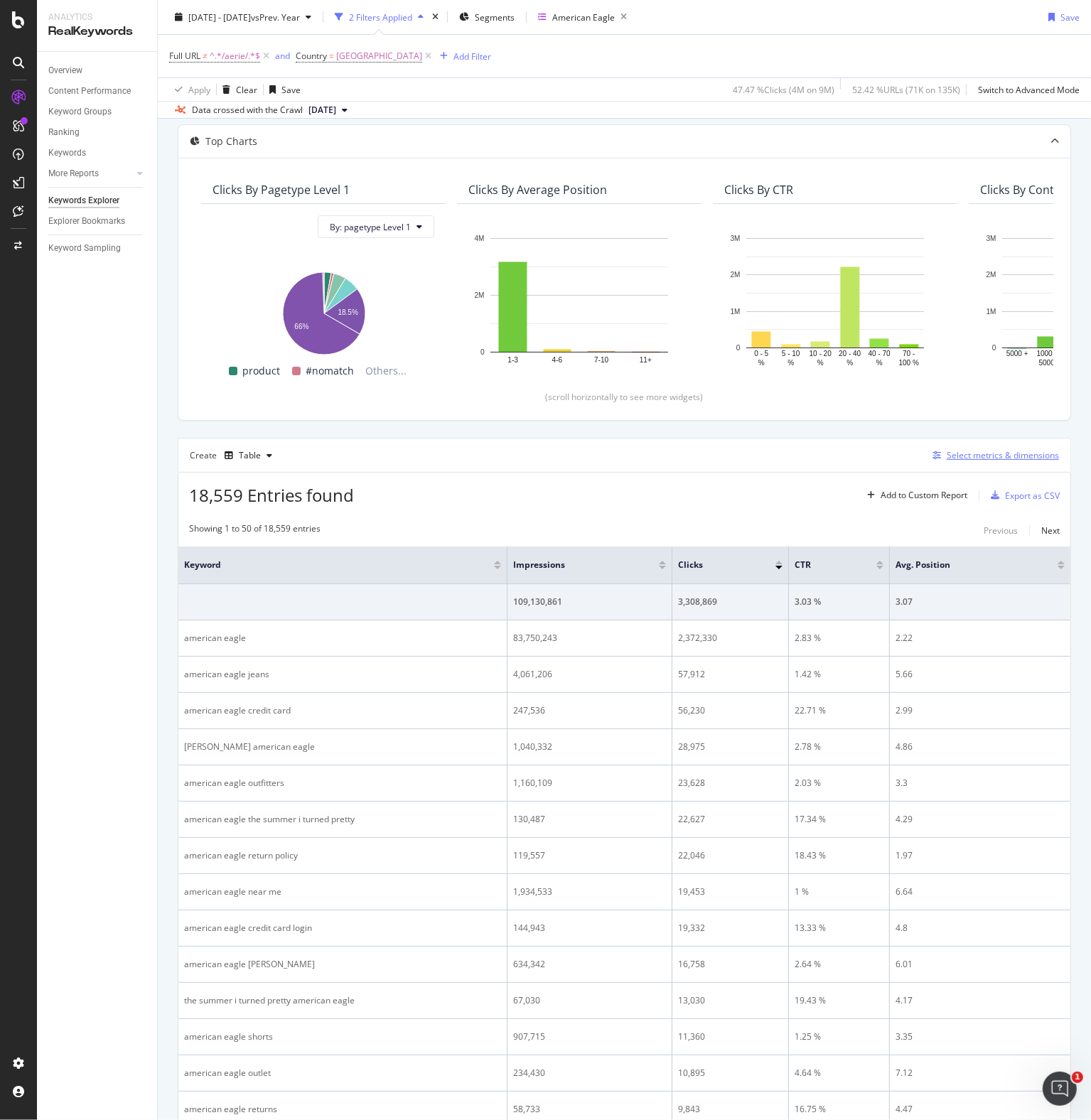
click at [956, 451] on div "Select metrics & dimensions" at bounding box center [1003, 455] width 112 height 12
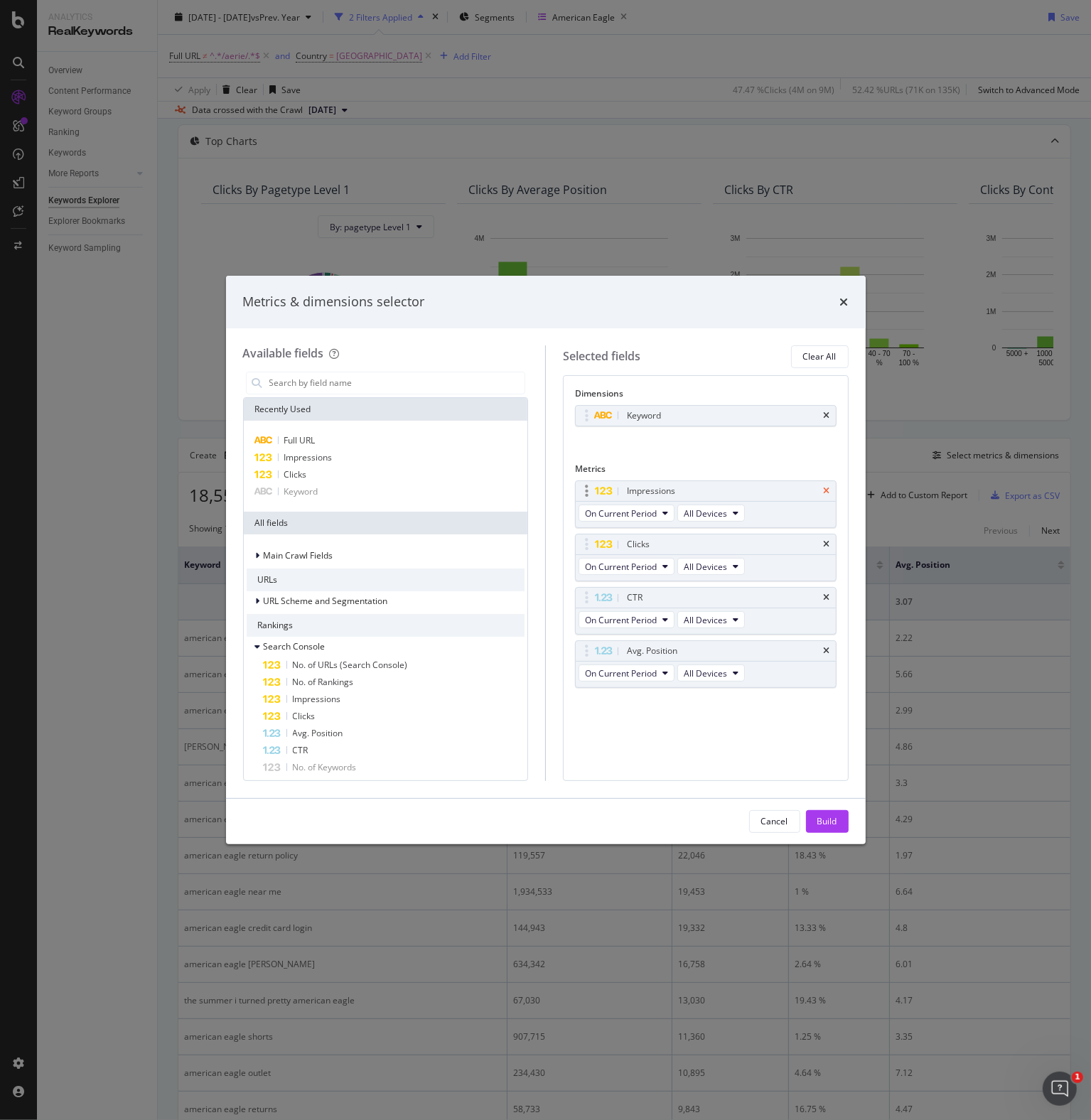
click at [827, 488] on icon "times" at bounding box center [827, 491] width 7 height 8
click at [827, 540] on icon "times" at bounding box center [827, 545] width 7 height 8
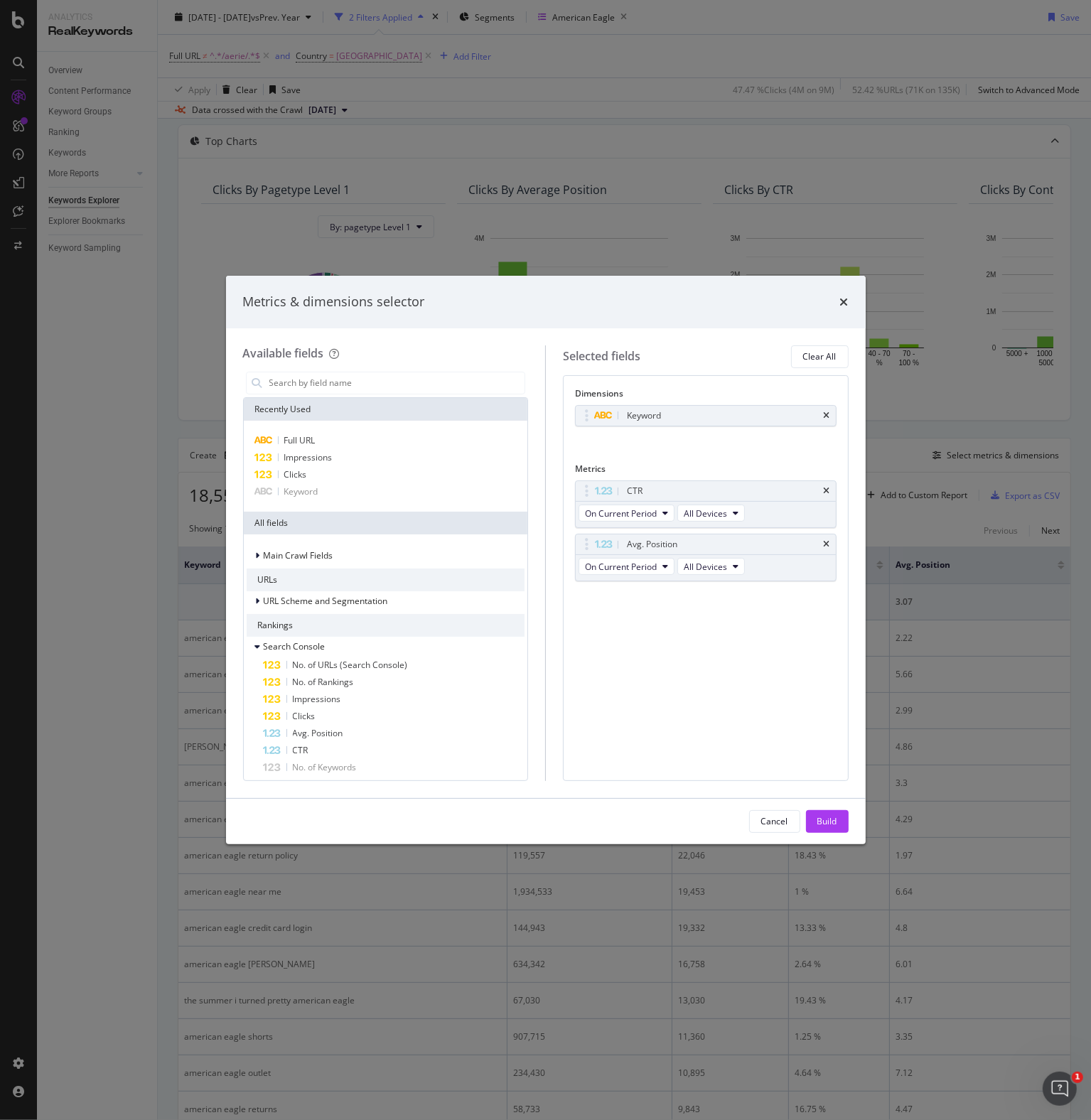
click at [827, 488] on icon "times" at bounding box center [827, 491] width 7 height 8
click at [827, 540] on icon "times" at bounding box center [827, 545] width 7 height 8
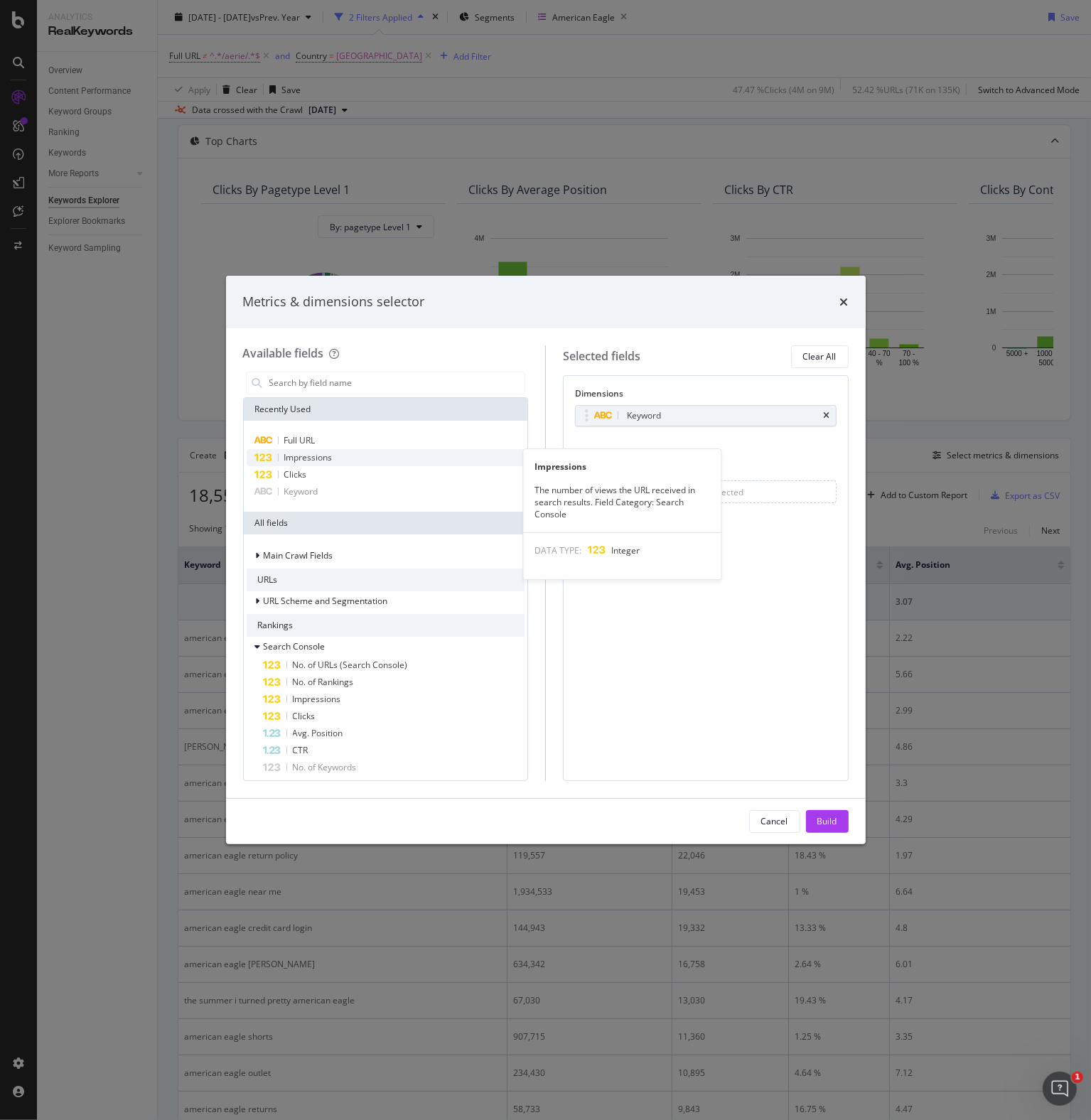
click at [312, 457] on span "Impressions" at bounding box center [308, 457] width 48 height 12
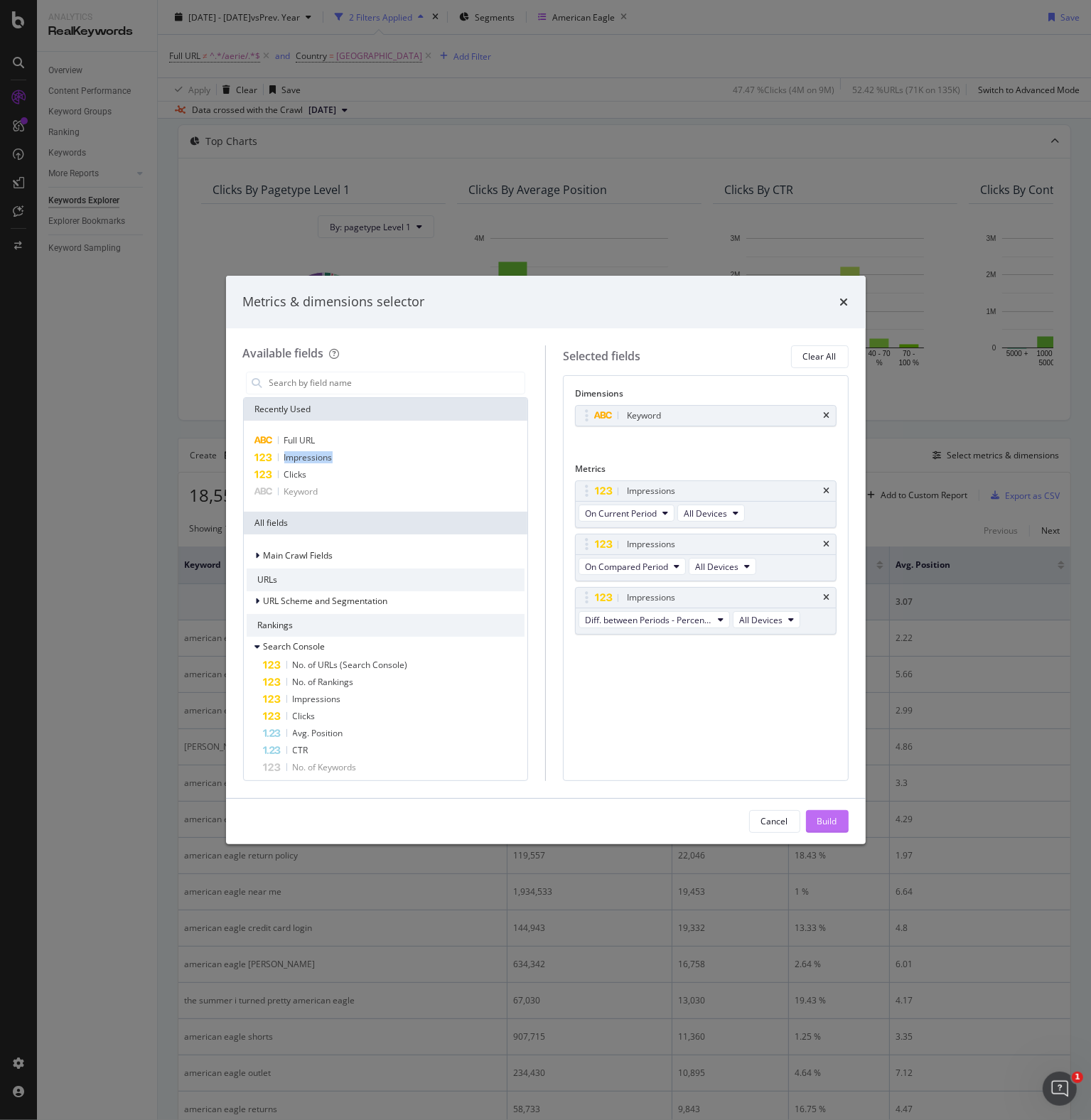
click at [821, 821] on div "Build" at bounding box center [827, 821] width 20 height 12
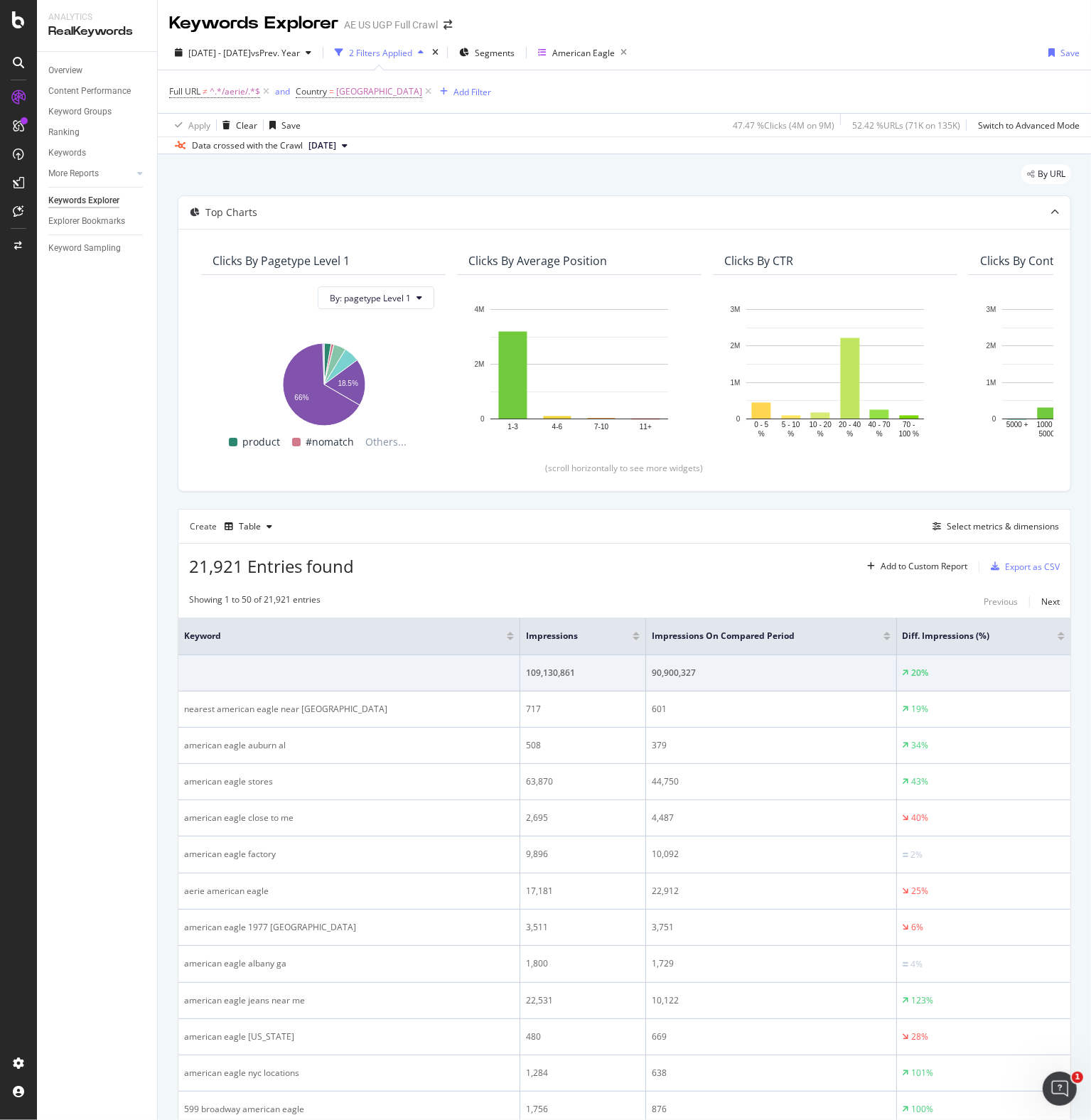
click at [632, 636] on div at bounding box center [636, 638] width 7 height 3
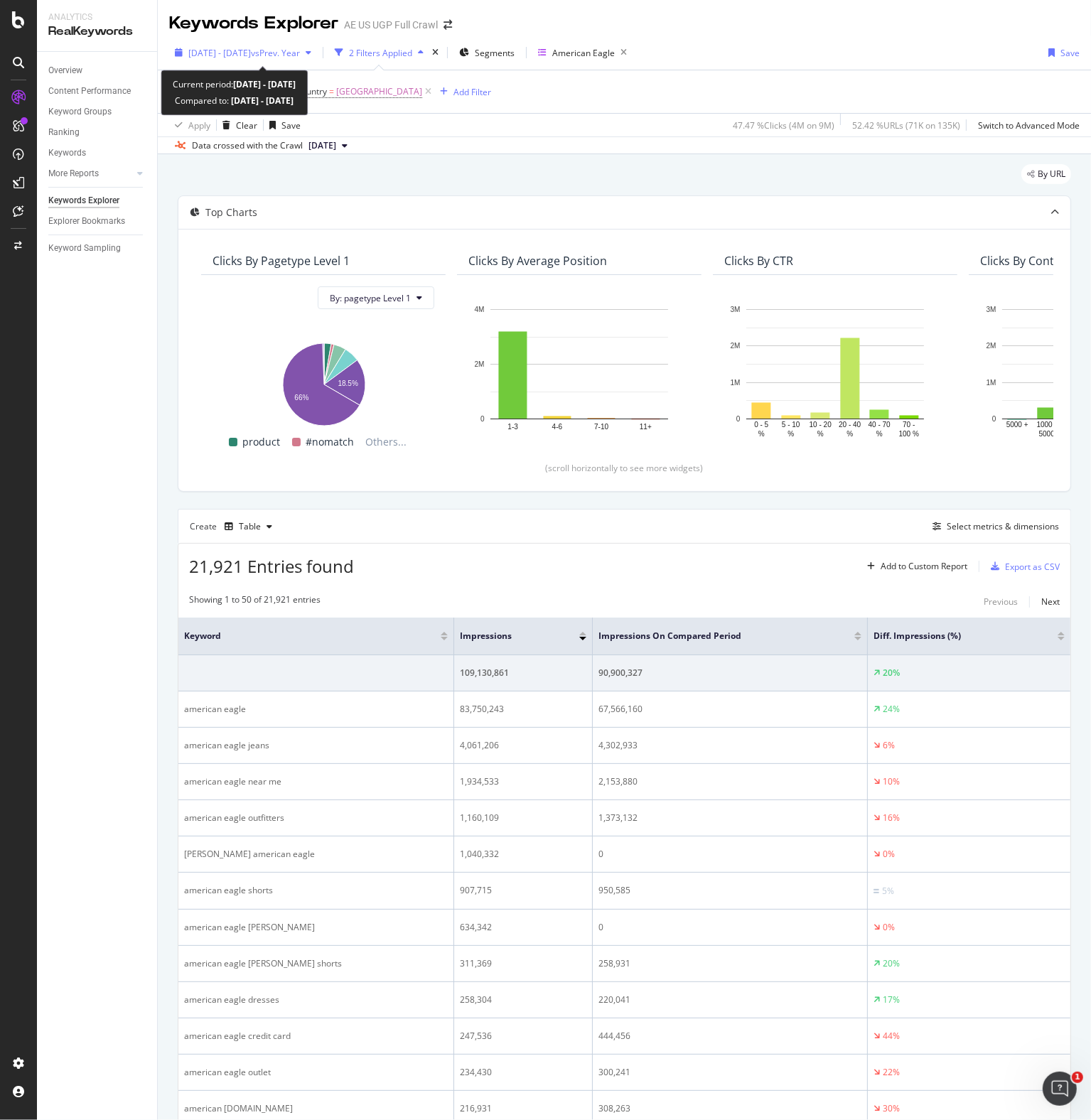
click at [300, 48] on span "vs Prev. Year" at bounding box center [275, 53] width 49 height 12
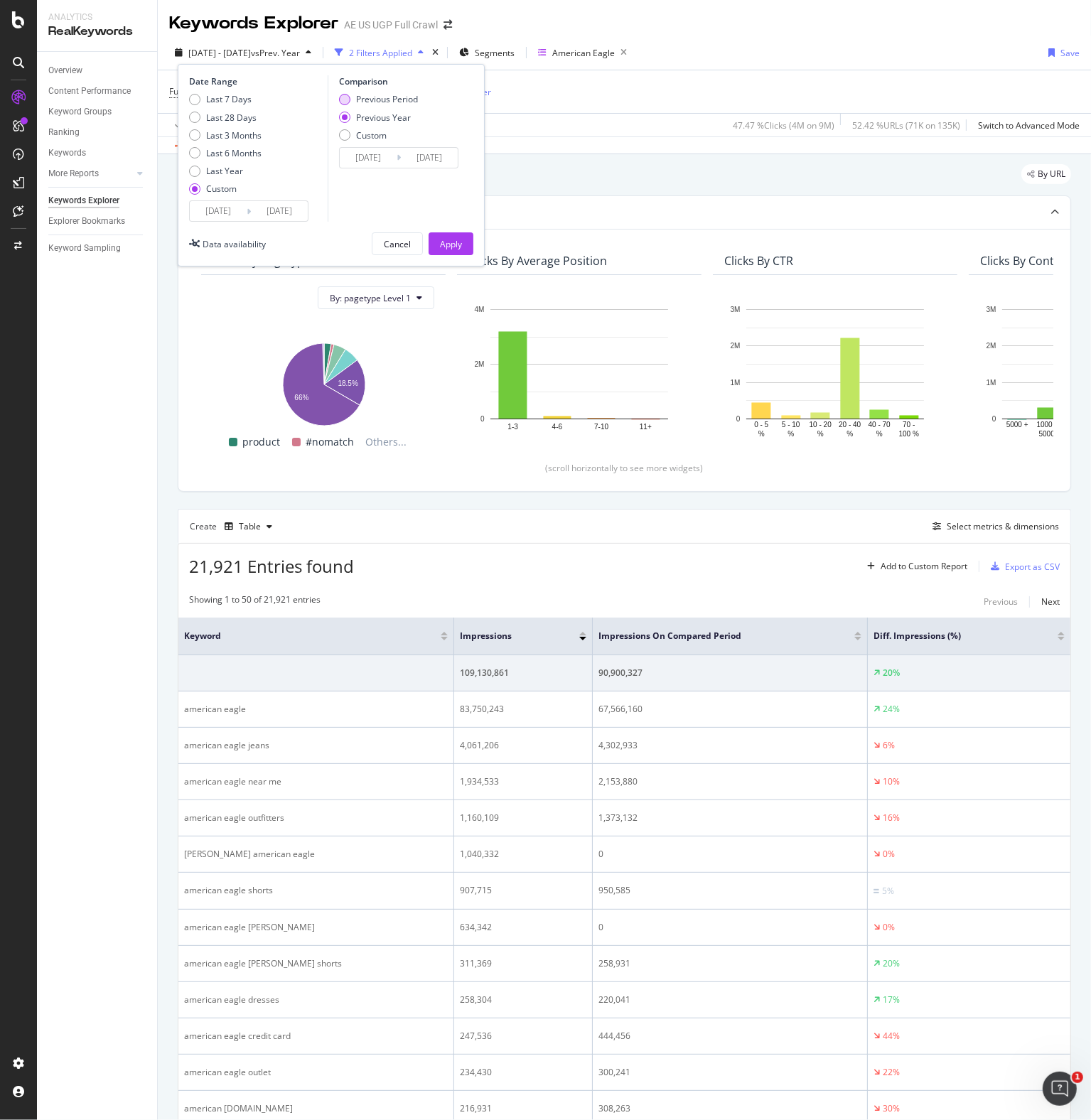
click at [356, 97] on div "Previous Period" at bounding box center [387, 99] width 62 height 12
type input "[DATE]"
click at [452, 241] on div "Apply" at bounding box center [451, 244] width 22 height 12
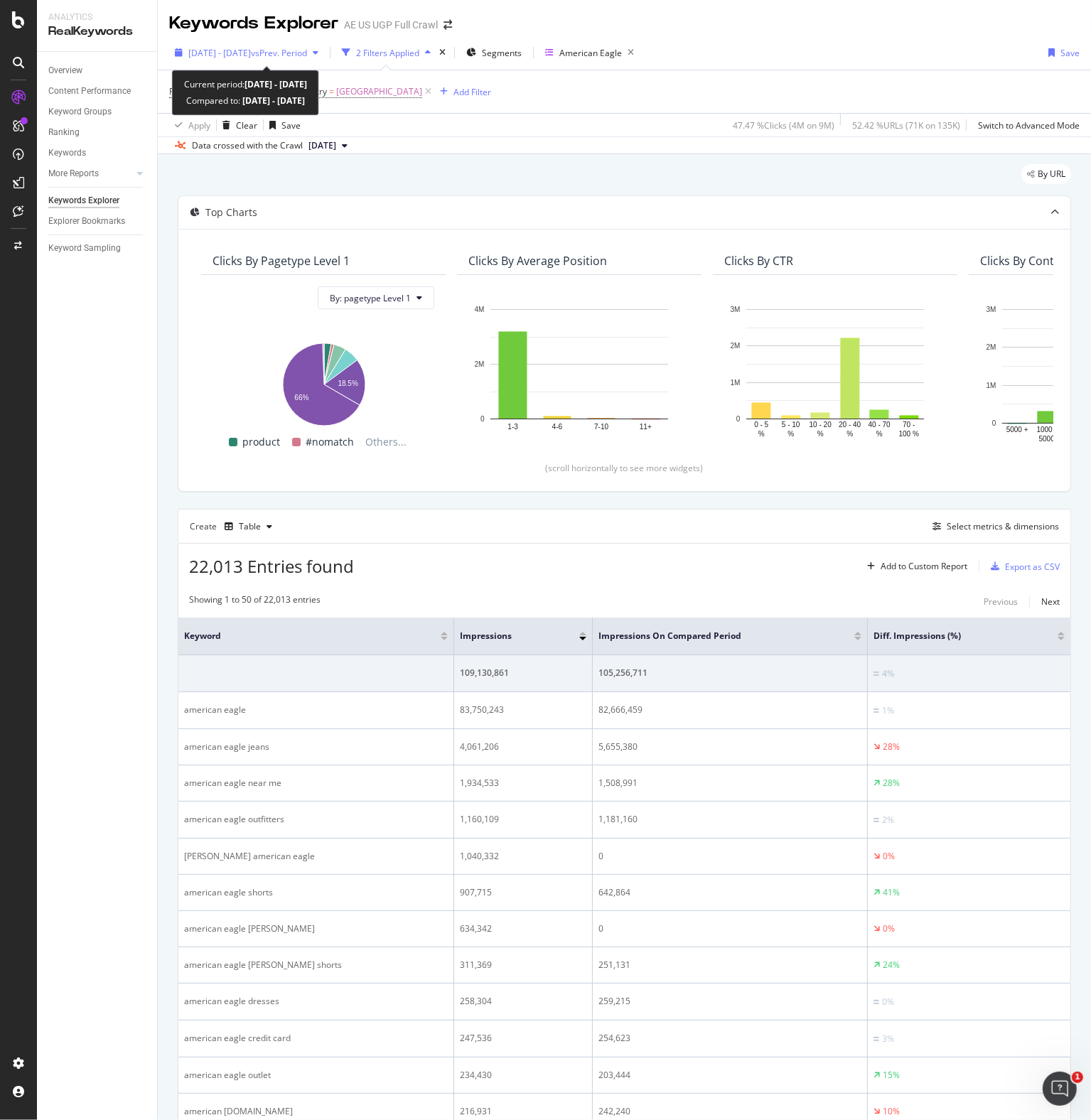
click at [274, 59] on div "[DATE] - [DATE] vs Prev. Period" at bounding box center [246, 52] width 155 height 21
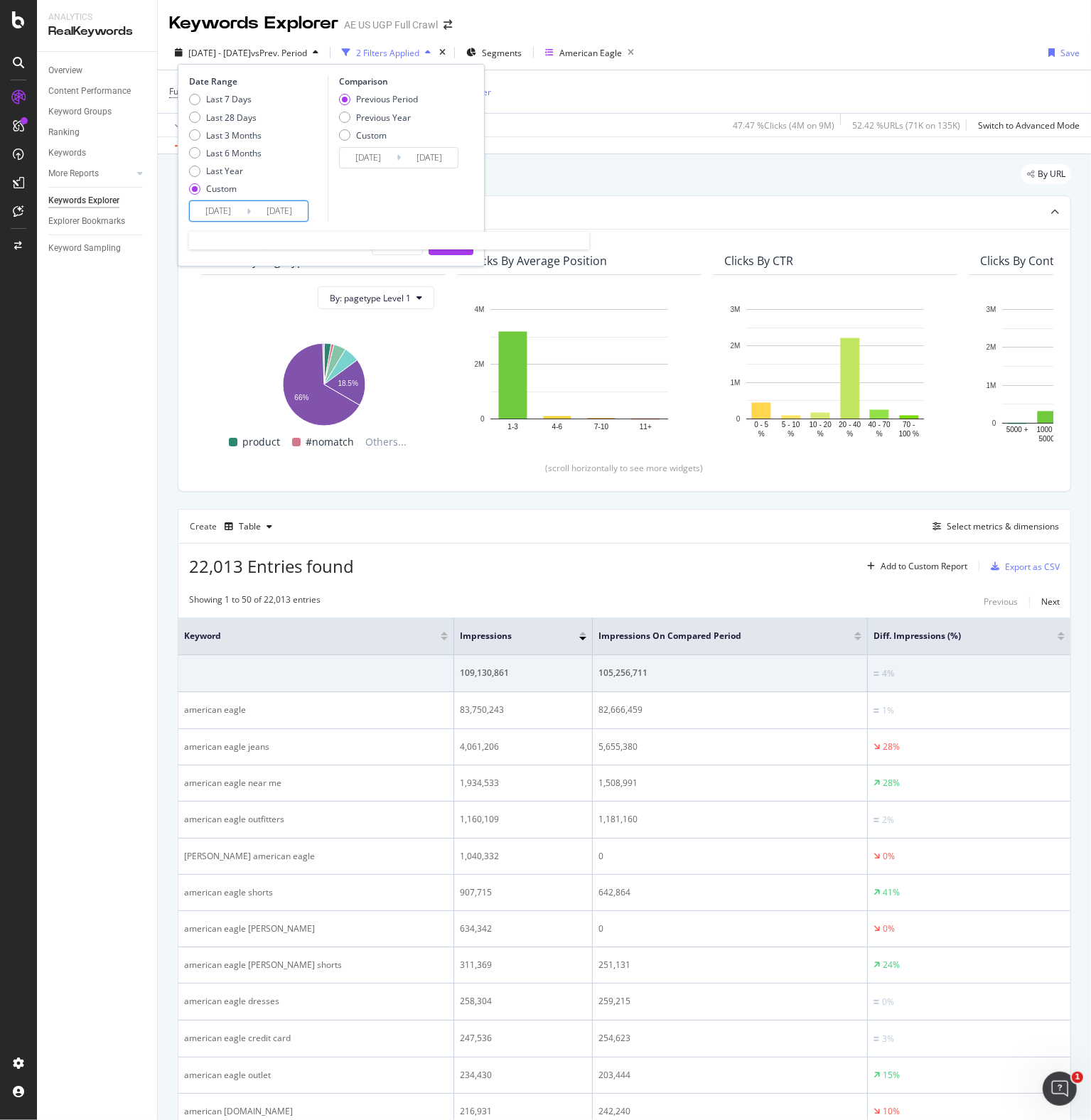
click at [224, 212] on input "[DATE]" at bounding box center [218, 211] width 57 height 20
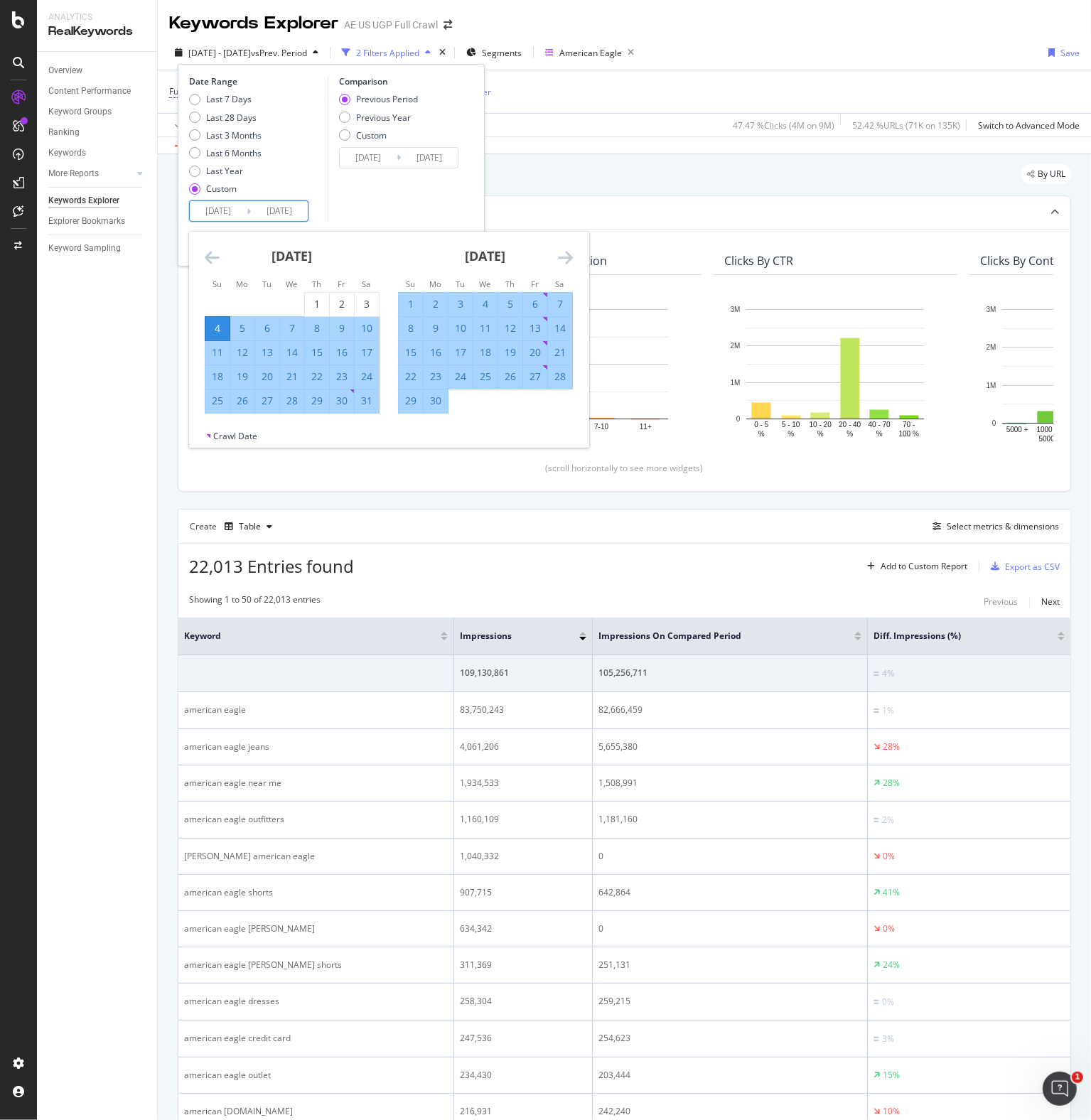
click at [226, 110] on div "Last 7 Days Last 28 Days Last 3 Months Last 6 Months Last Year Custom" at bounding box center [224, 147] width 72 height 107
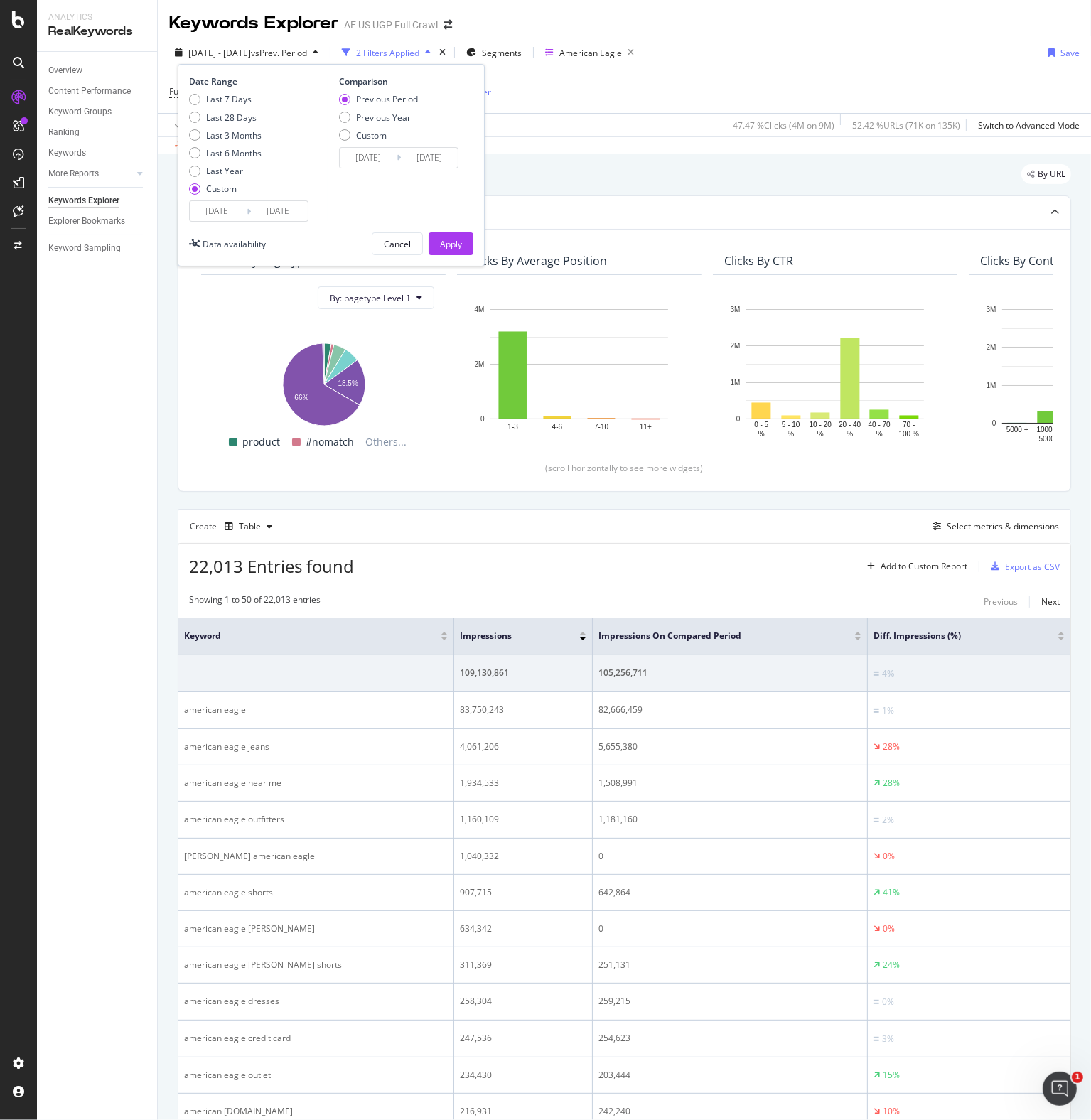
click at [219, 215] on input "[DATE]" at bounding box center [218, 211] width 57 height 20
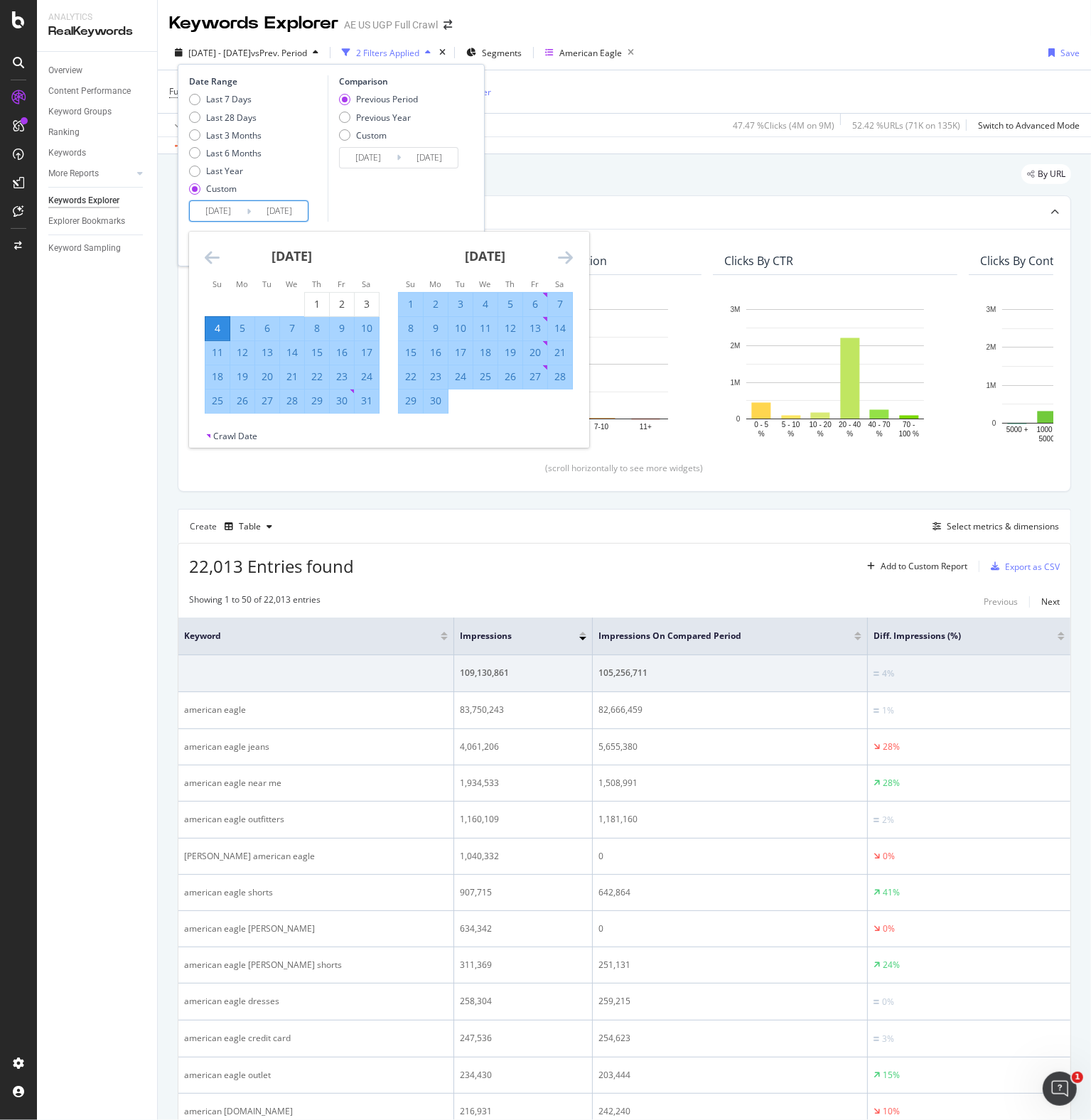
click at [562, 254] on icon "Move forward to switch to the next month." at bounding box center [566, 257] width 15 height 17
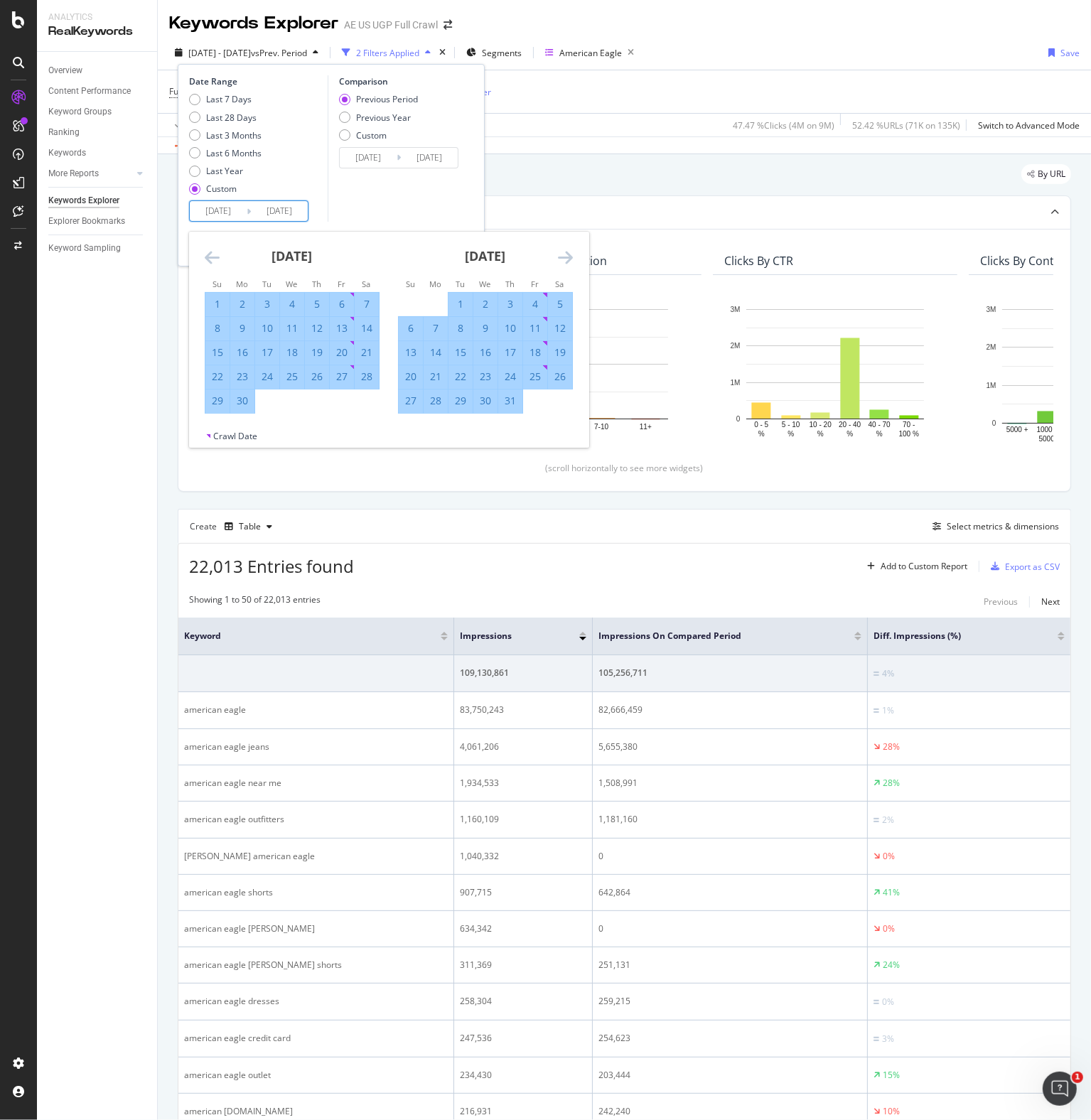
click at [226, 210] on input "[DATE]" at bounding box center [218, 211] width 57 height 20
click at [410, 326] on div "6" at bounding box center [410, 328] width 24 height 14
type input "[DATE]"
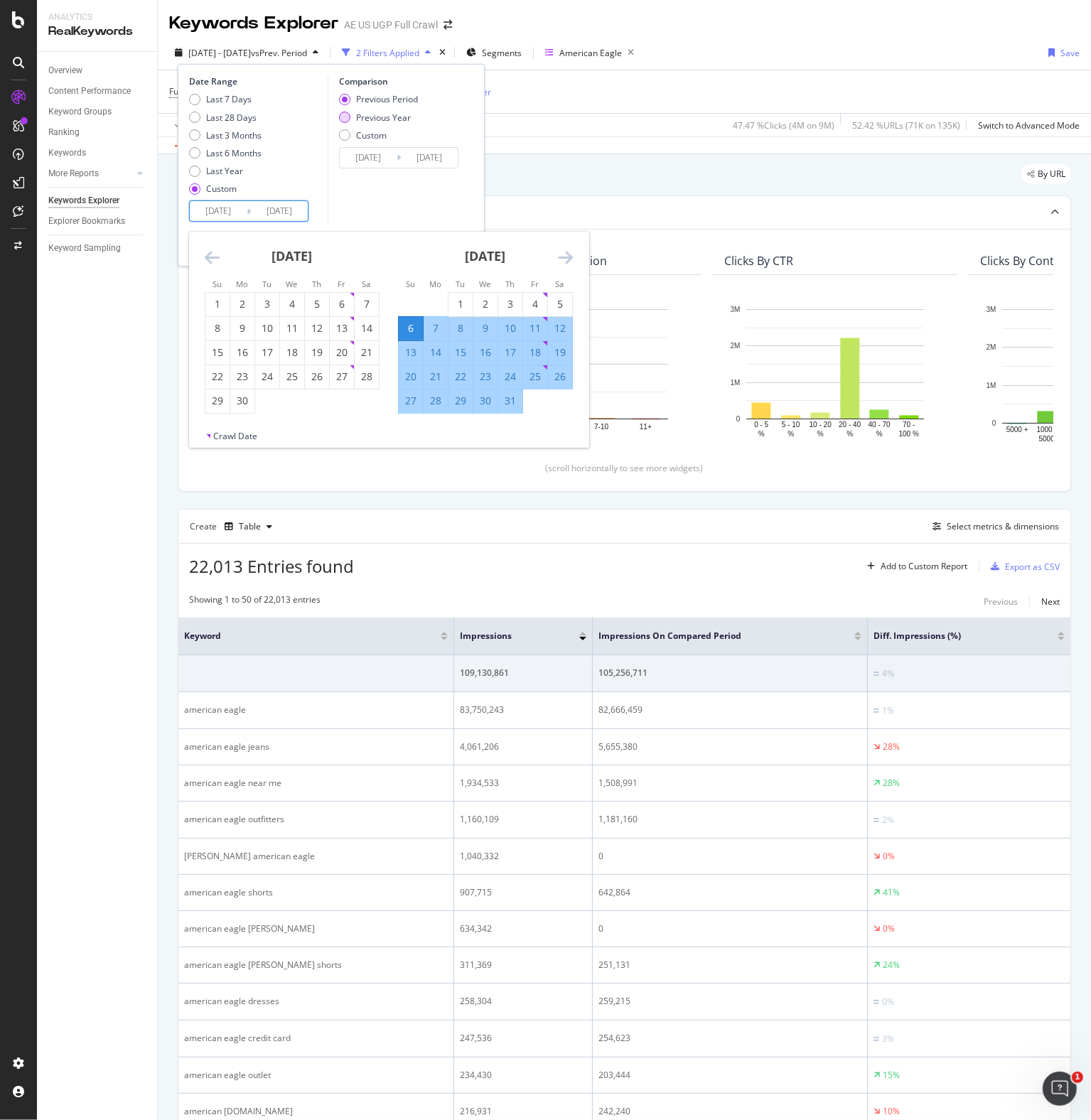
click at [401, 115] on div "Previous Year" at bounding box center [383, 117] width 54 height 12
type input "[DATE]"
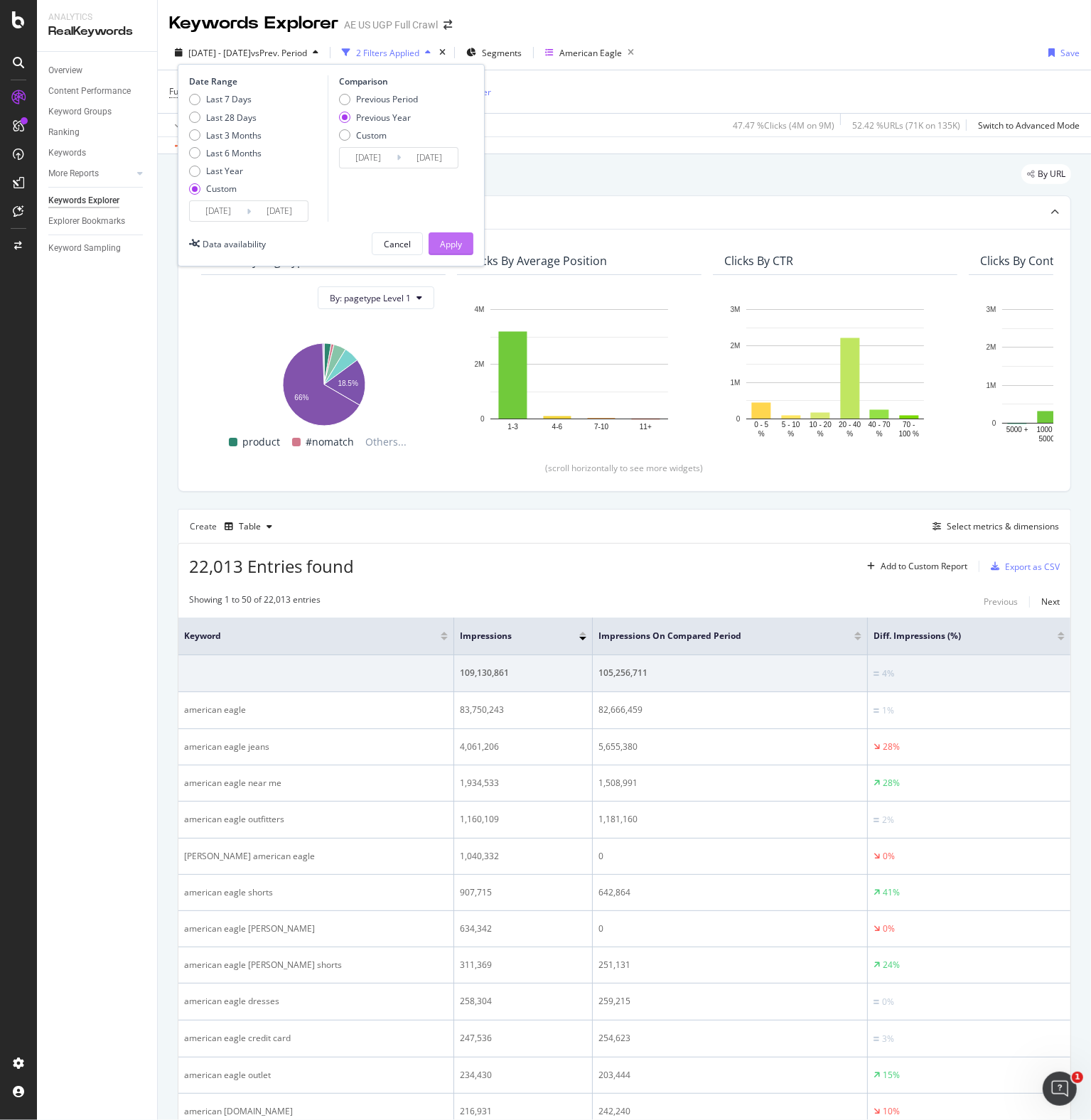
click at [458, 240] on div "Apply" at bounding box center [451, 244] width 22 height 12
